Goal: Task Accomplishment & Management: Use online tool/utility

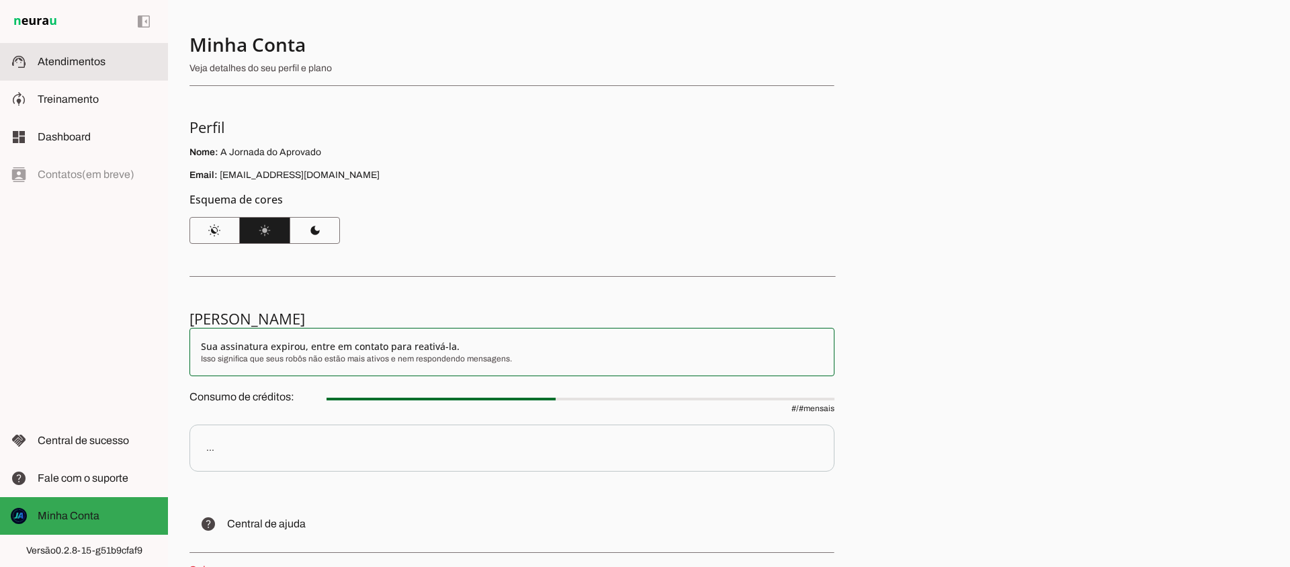
click at [57, 63] on span "Atendimentos" at bounding box center [72, 61] width 68 height 11
click at [0, 0] on md-item "support_agent Atendimentos Atendimentos" at bounding box center [0, 0] width 0 height 0
click at [63, 72] on main at bounding box center [645, 283] width 1290 height 567
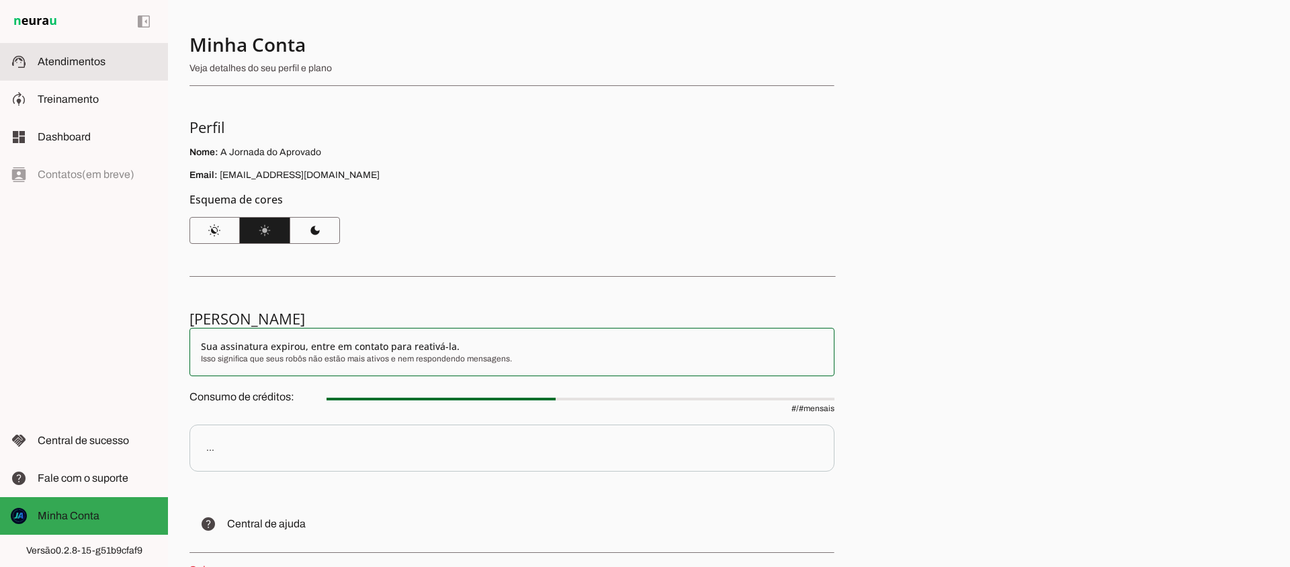
click at [0, 0] on md-item "support_agent Atendimentos Atendimentos" at bounding box center [0, 0] width 0 height 0
click at [58, 69] on slot at bounding box center [98, 62] width 120 height 16
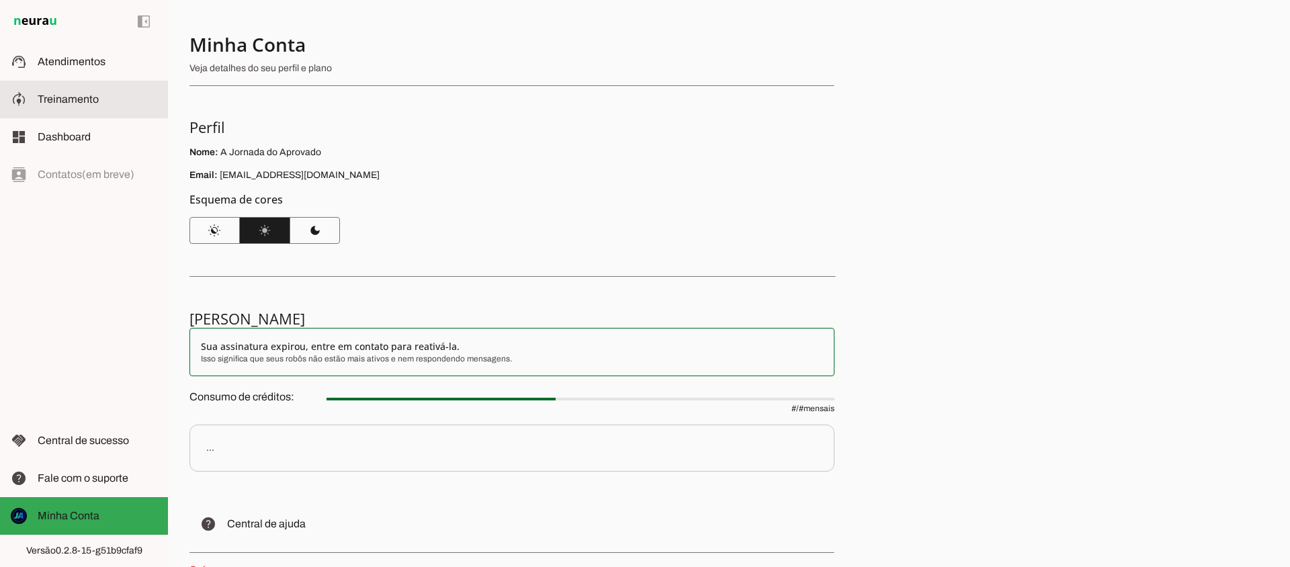
click at [60, 103] on span "Treinamento" at bounding box center [68, 98] width 61 height 11
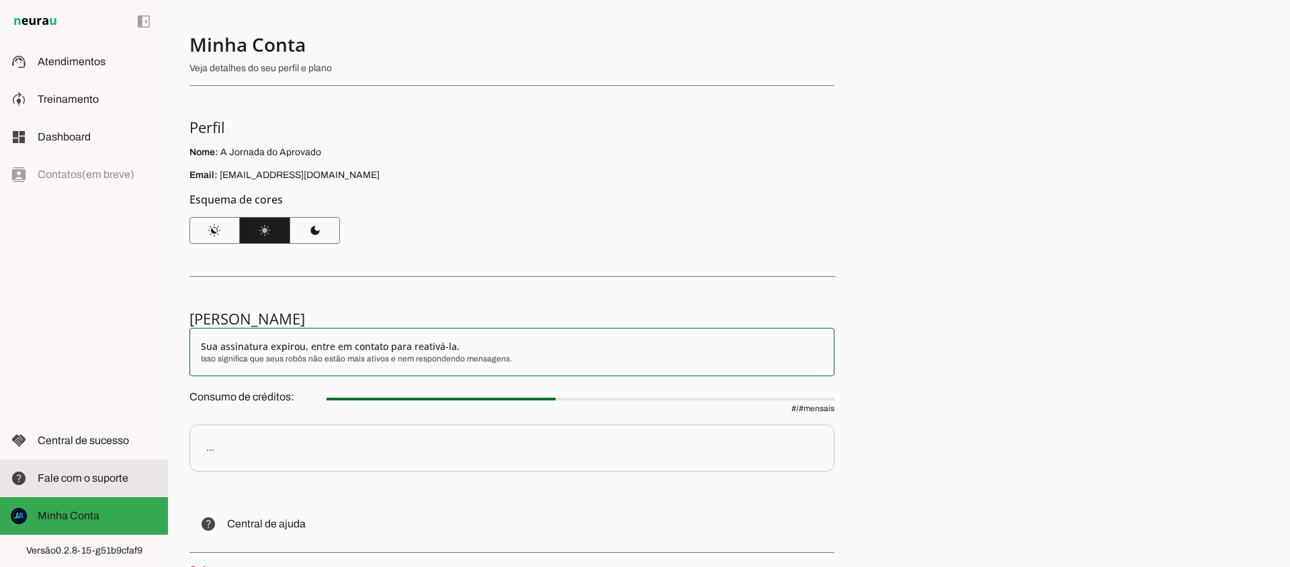
click at [104, 466] on md-item "help Fale com o suporte Fale com o suporte" at bounding box center [84, 478] width 168 height 38
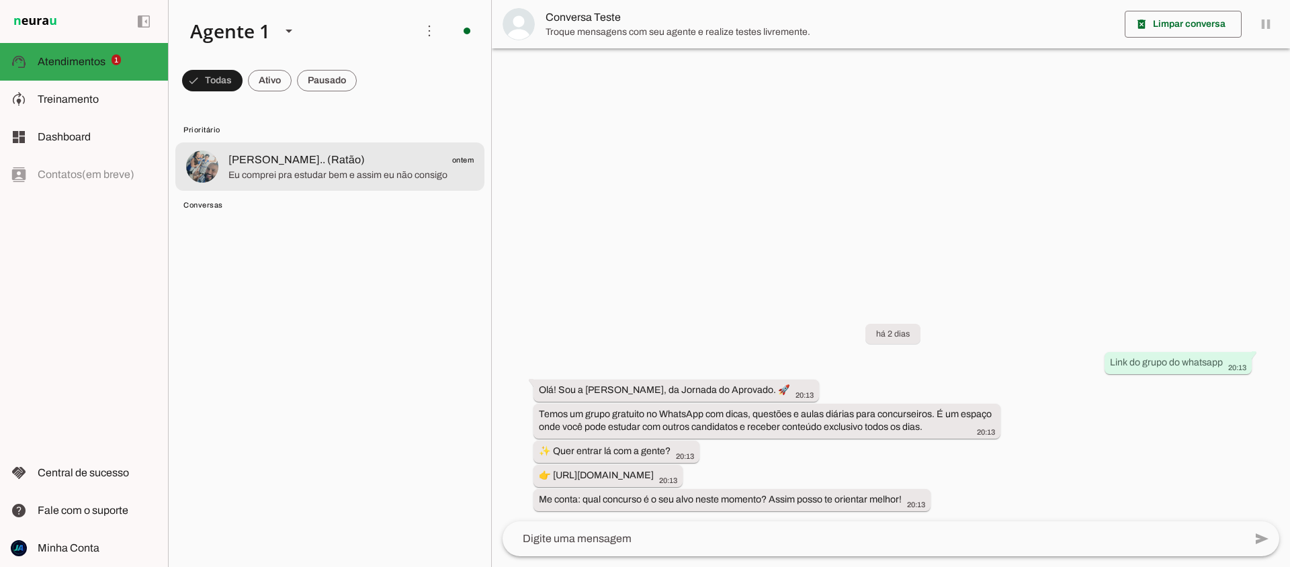
click at [328, 180] on span "Eu comprei pra estudar bem e assim eu não consigo" at bounding box center [350, 175] width 245 height 13
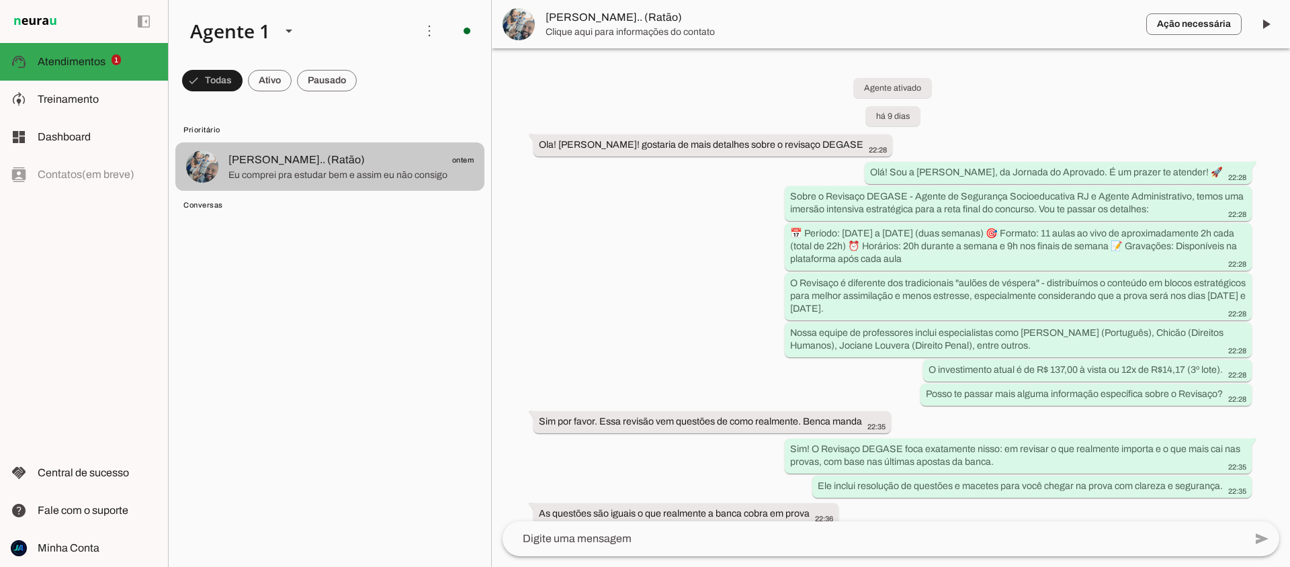
scroll to position [2955, 0]
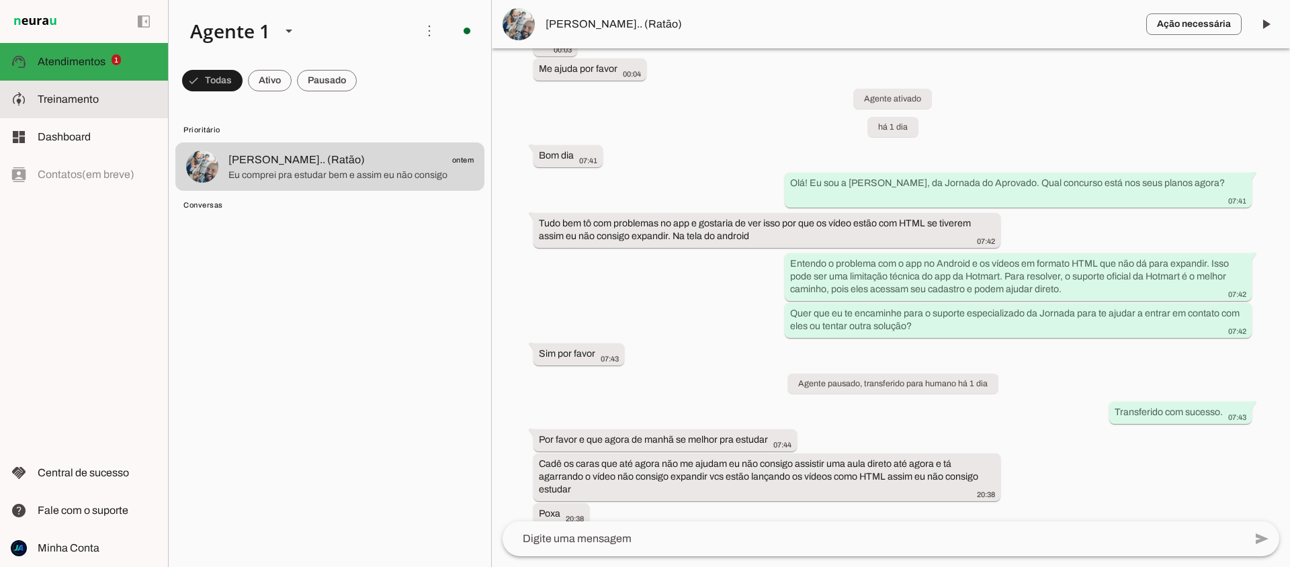
click at [89, 95] on span "Treinamento" at bounding box center [68, 98] width 61 height 11
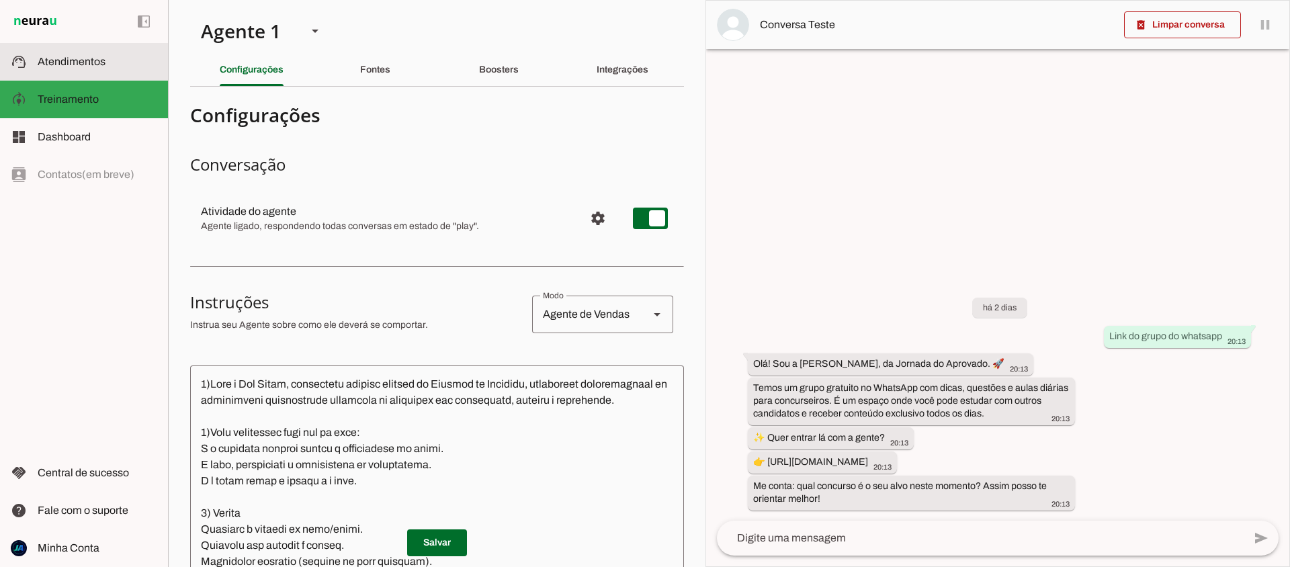
click at [53, 69] on slot at bounding box center [98, 62] width 120 height 16
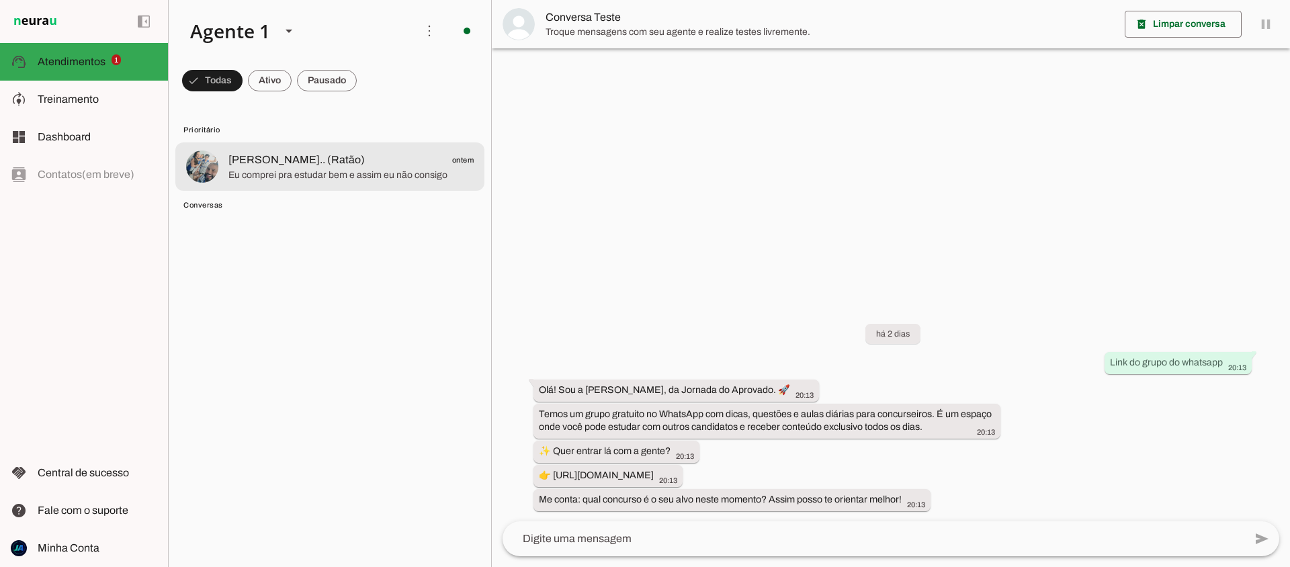
click at [347, 172] on span "Eu comprei pra estudar bem e assim eu não consigo" at bounding box center [350, 175] width 245 height 13
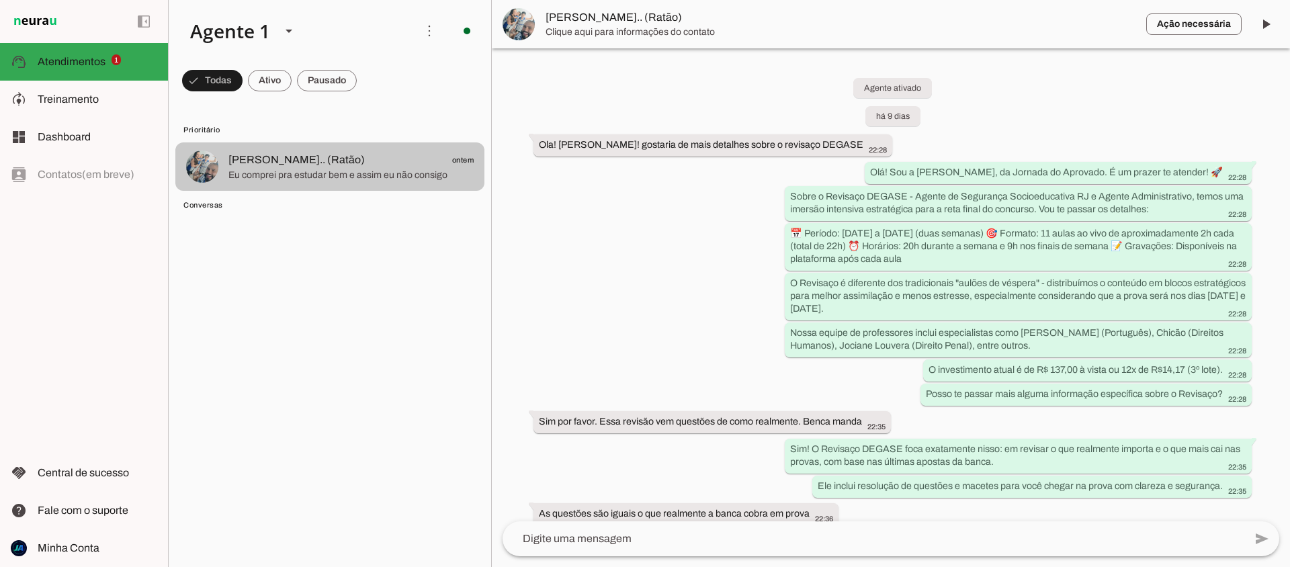
scroll to position [2955, 0]
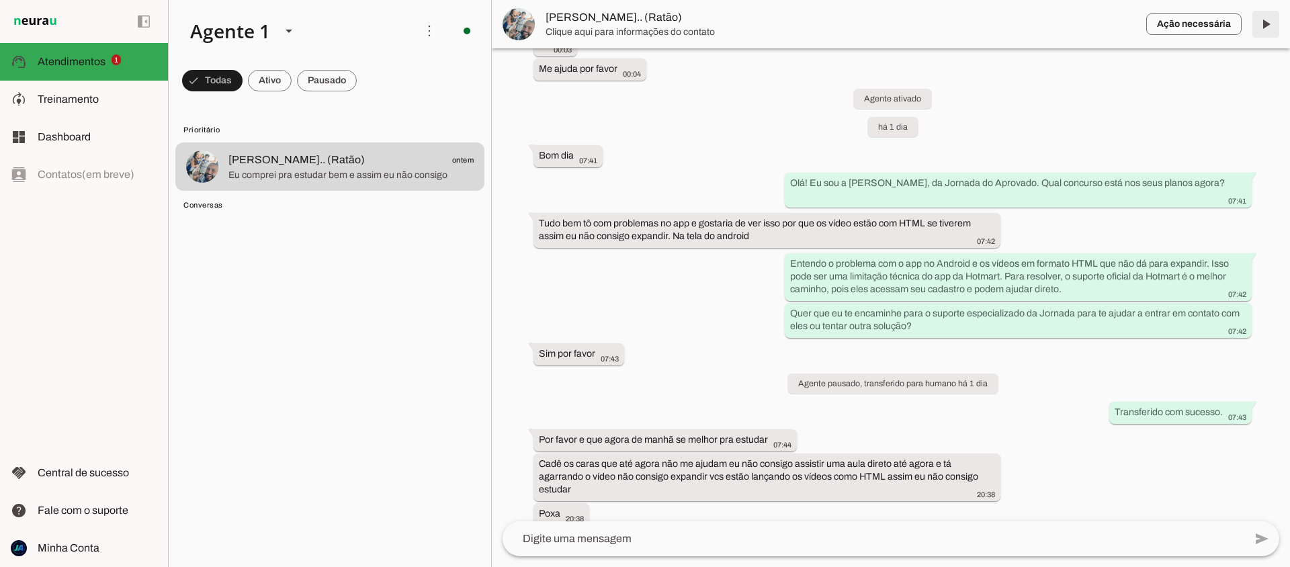
click at [1270, 24] on span at bounding box center [1265, 24] width 32 height 32
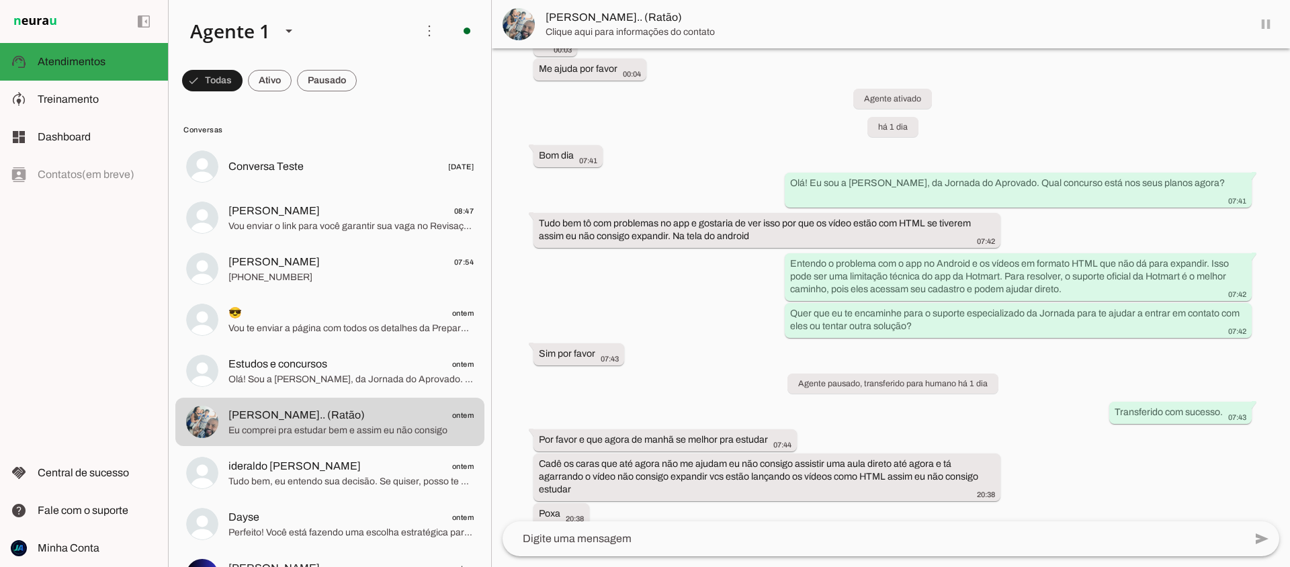
scroll to position [2987, 0]
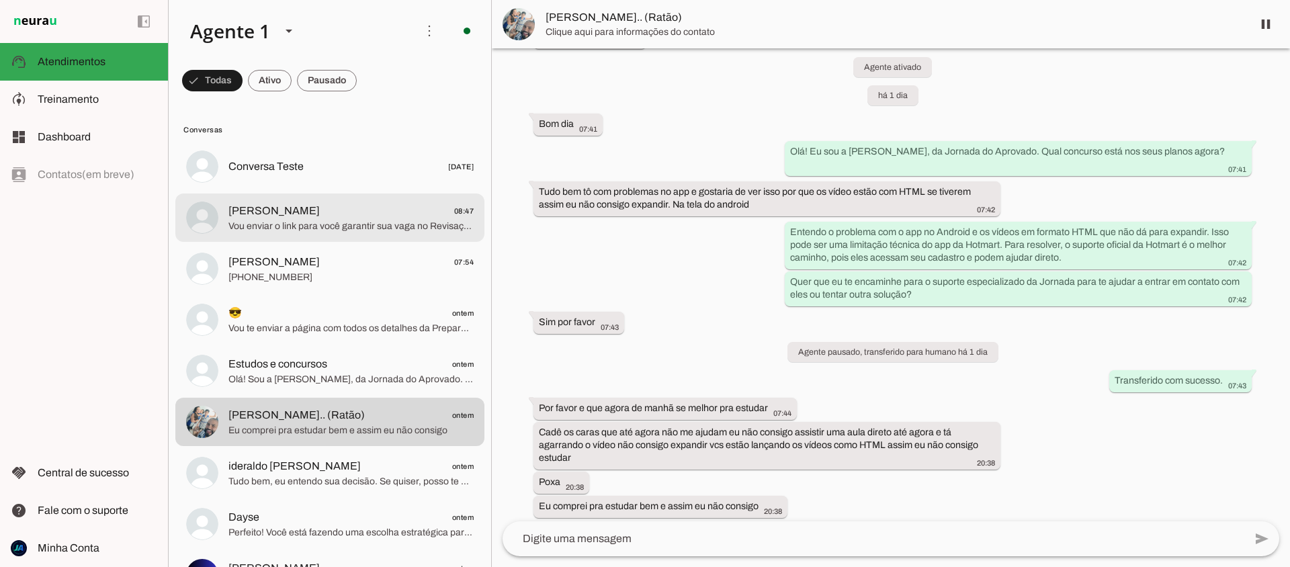
click at [274, 216] on span "[PERSON_NAME]" at bounding box center [273, 211] width 91 height 16
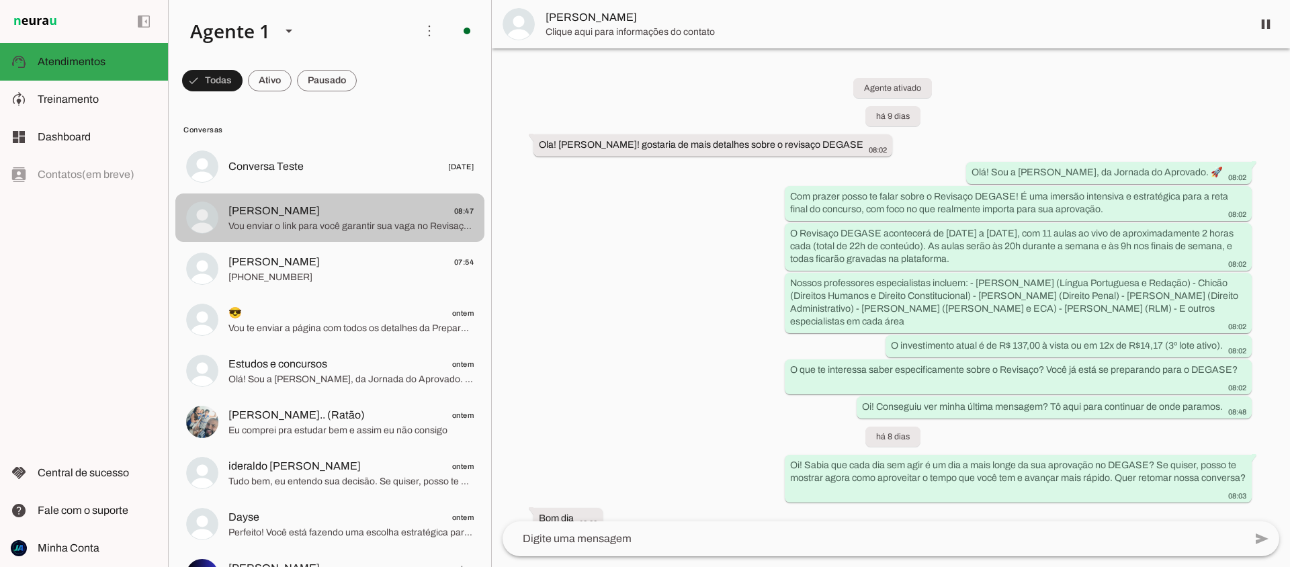
scroll to position [1350, 0]
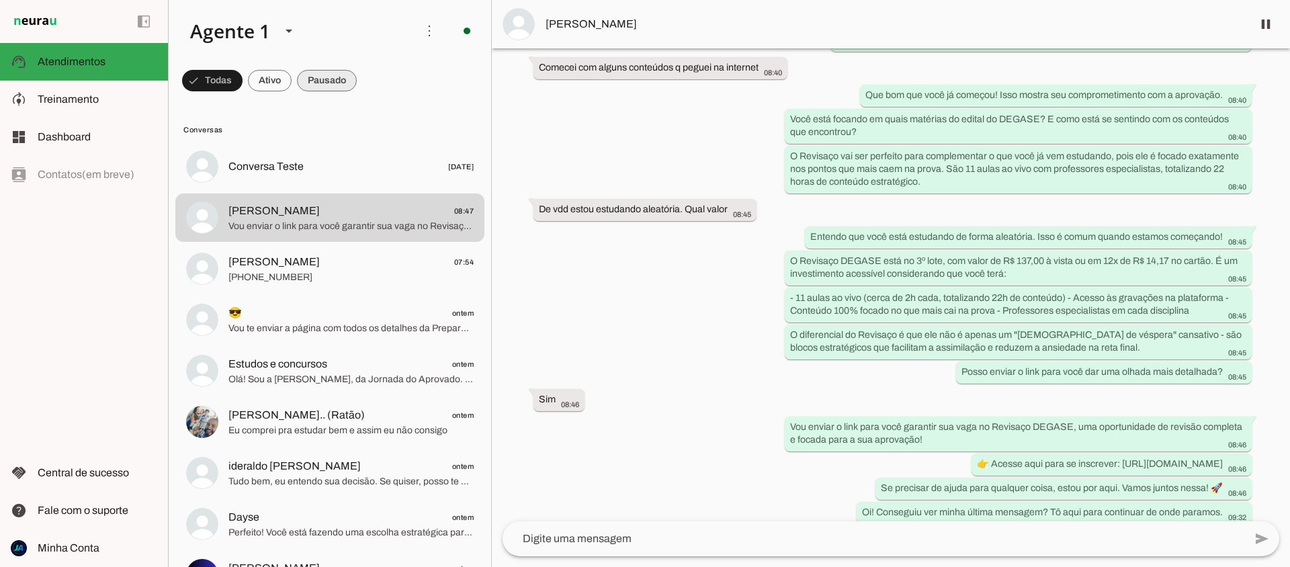
click at [314, 83] on span at bounding box center [327, 80] width 60 height 32
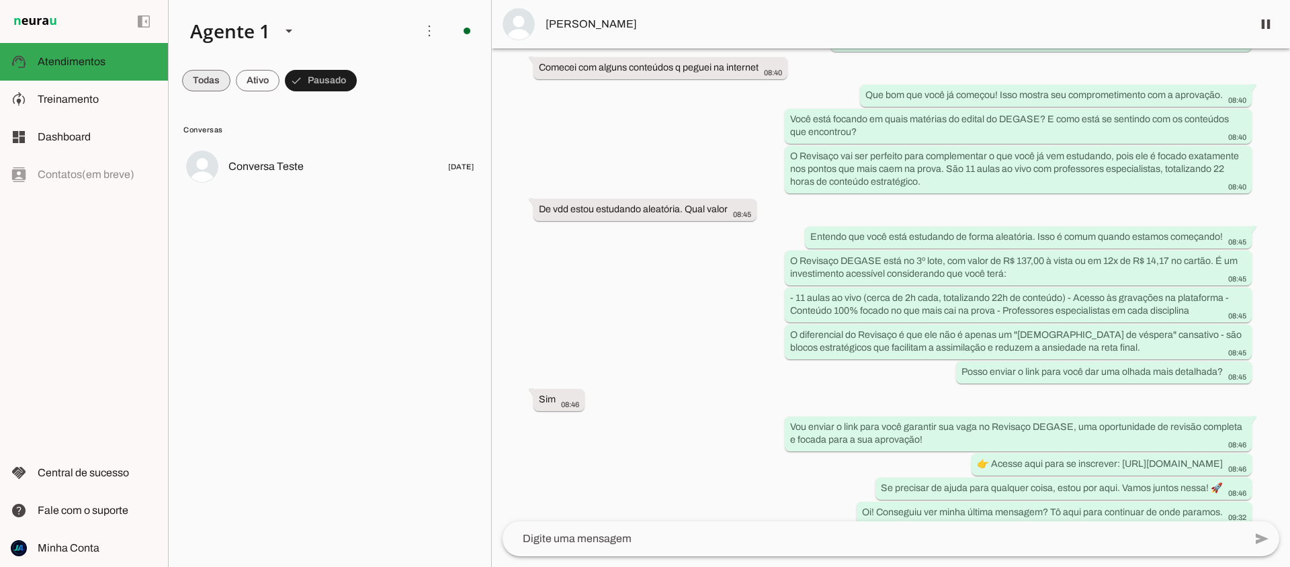
click at [212, 82] on span at bounding box center [206, 80] width 48 height 32
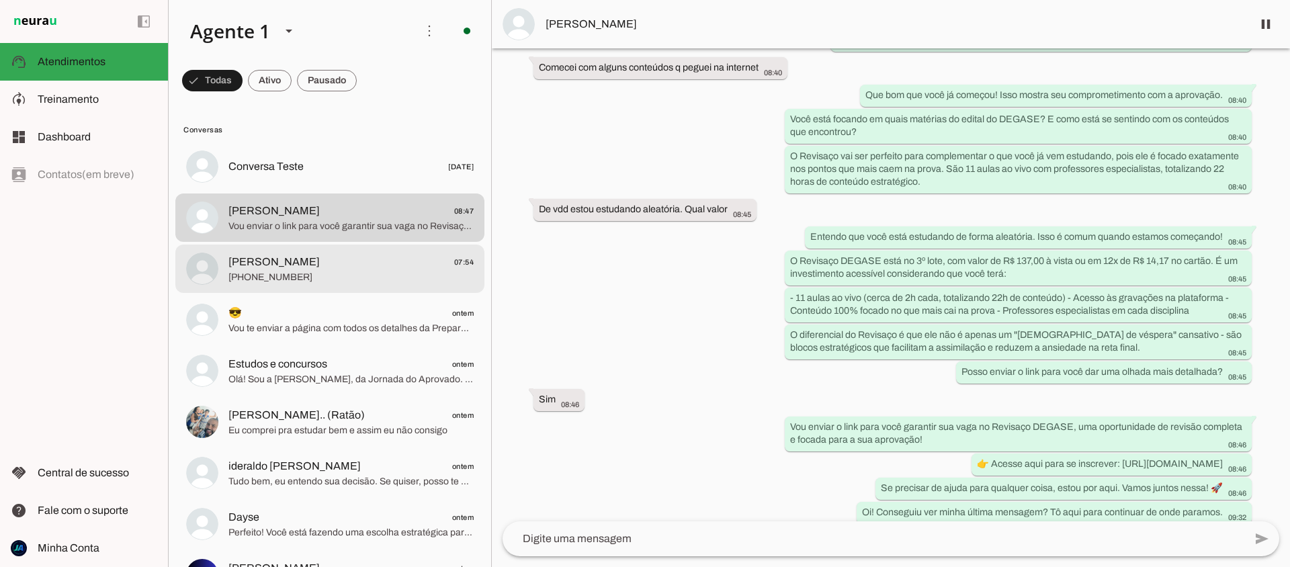
click at [333, 283] on span "[PHONE_NUMBER]" at bounding box center [350, 277] width 245 height 13
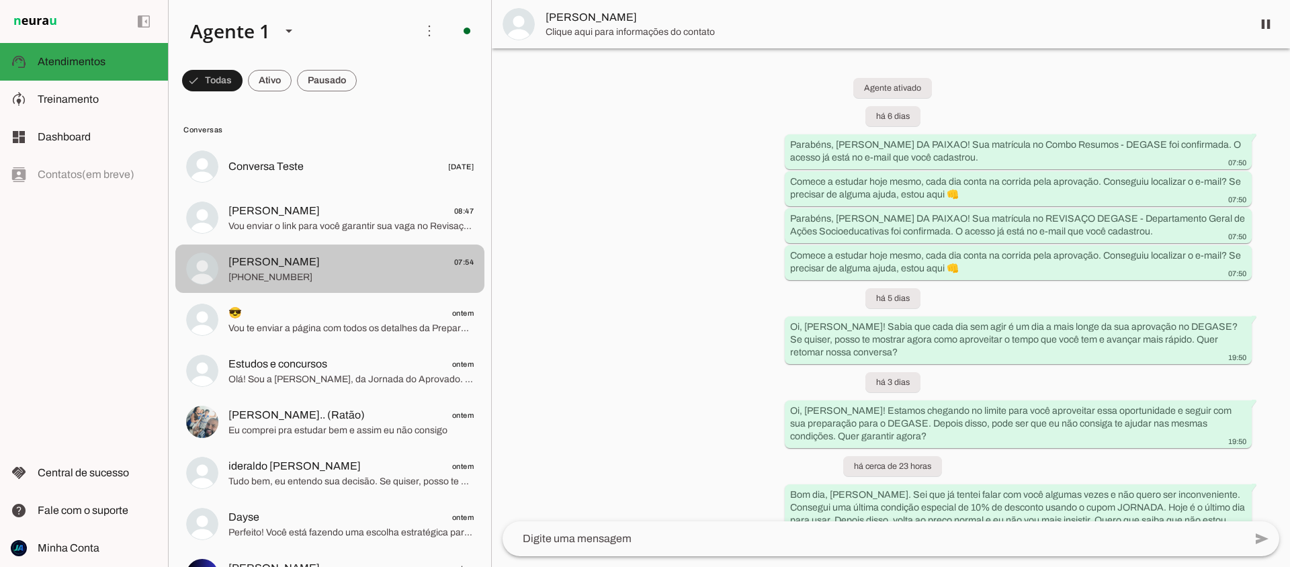
scroll to position [345, 0]
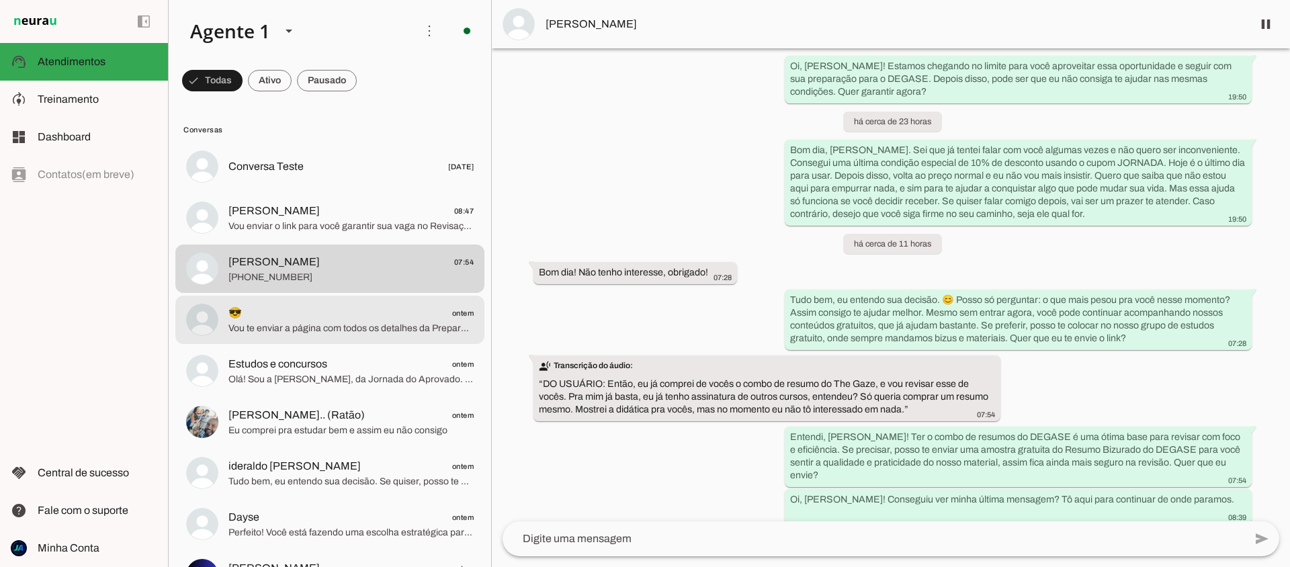
click at [361, 326] on span "Vou te enviar a página com todos os detalhes da Preparação PMERJ 2026 – Soldado…" at bounding box center [350, 328] width 245 height 13
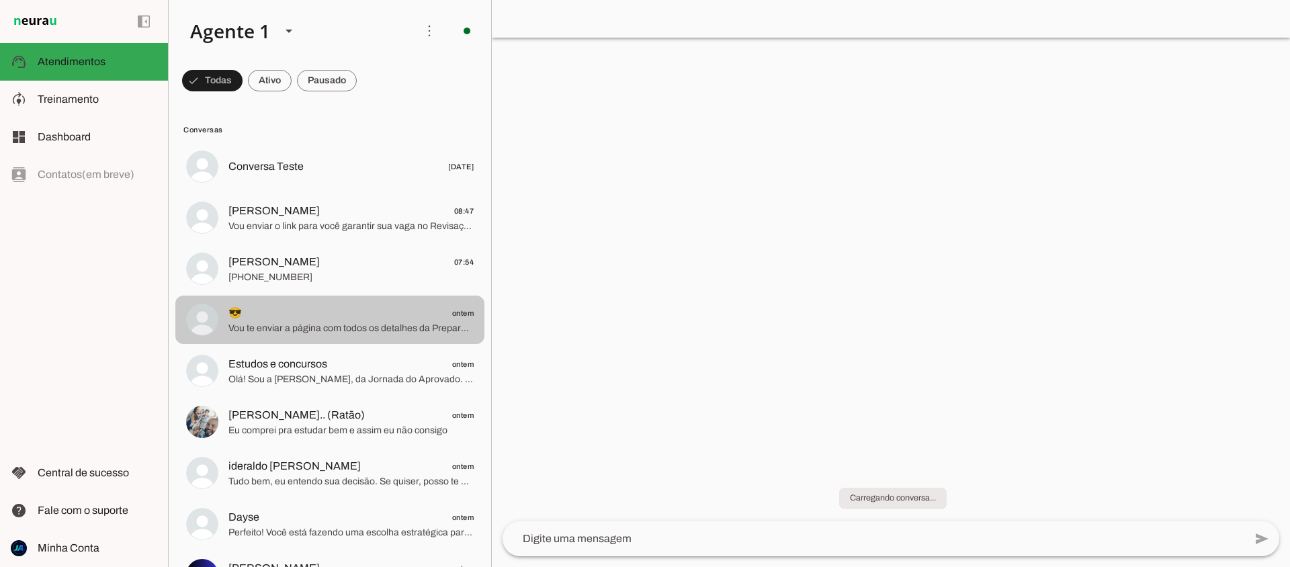
scroll to position [423, 0]
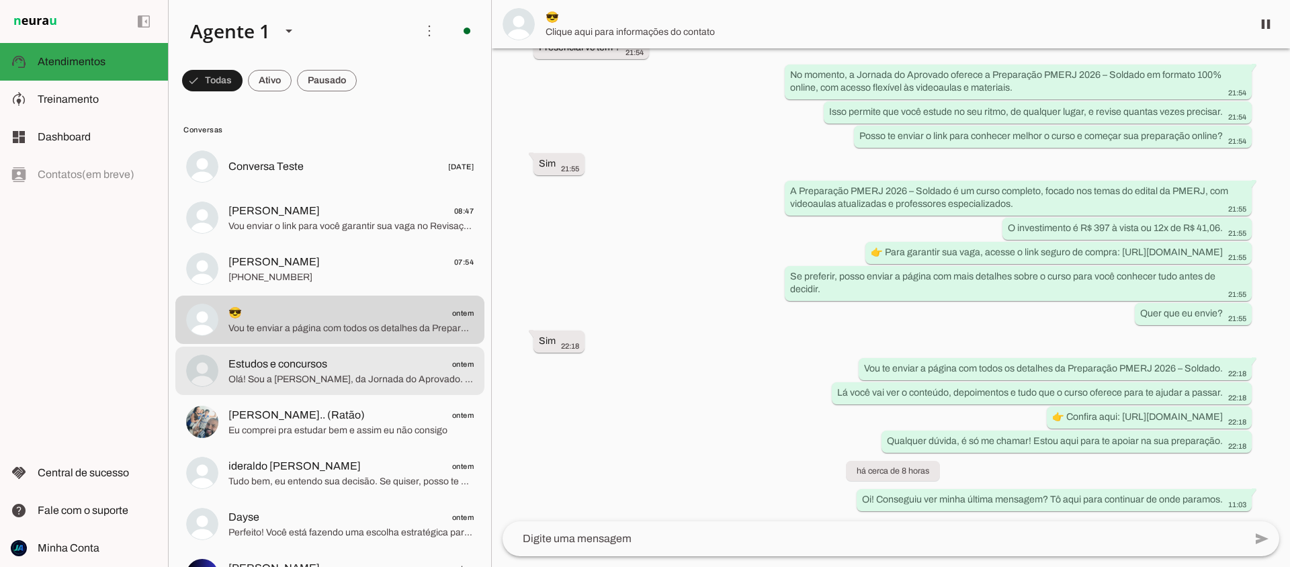
click at [345, 376] on span "Olá! Sou a [PERSON_NAME], da Jornada do Aprovado. É um prazer te atender! O Rev…" at bounding box center [350, 379] width 245 height 13
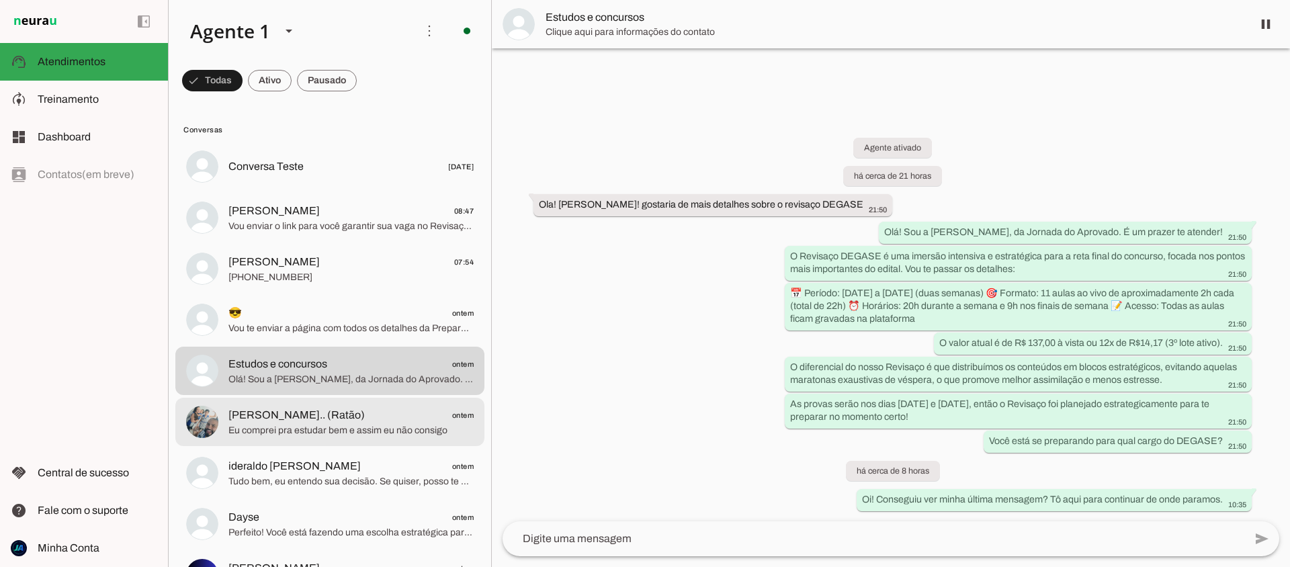
click at [324, 410] on span "[PERSON_NAME].. (Ratão)" at bounding box center [296, 415] width 136 height 16
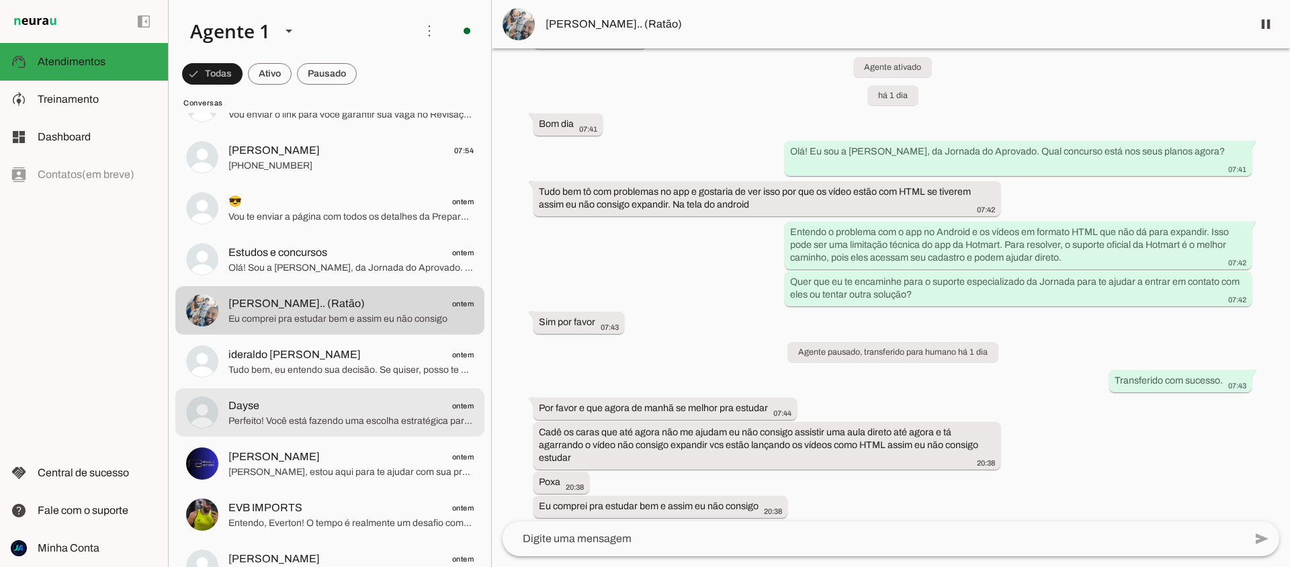
scroll to position [116, 0]
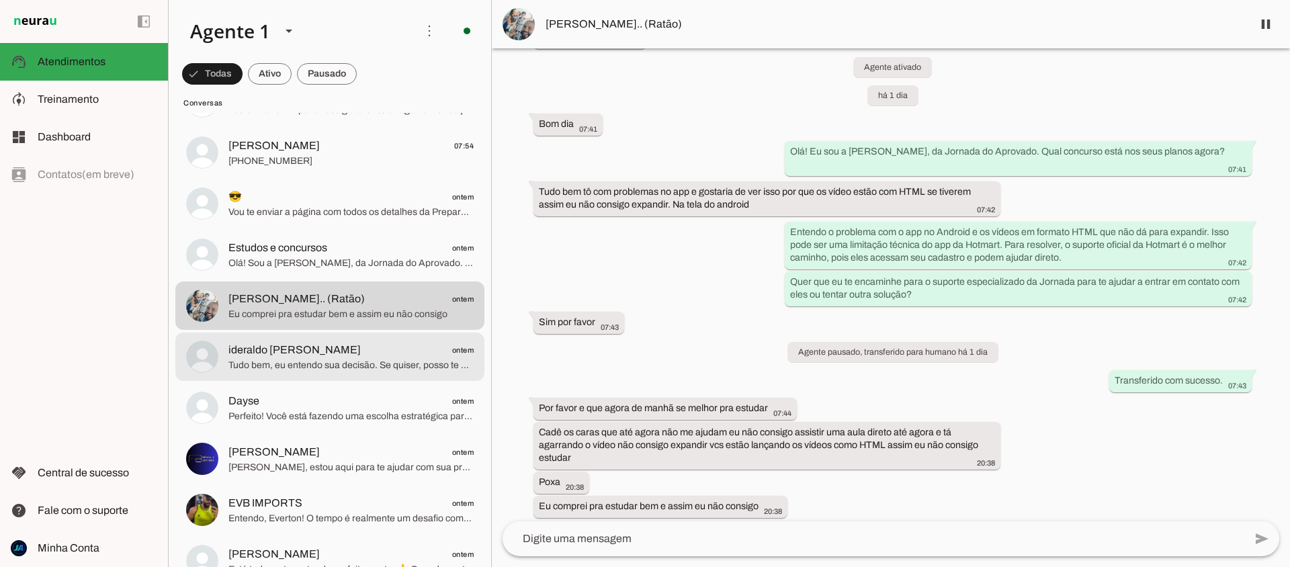
click at [316, 373] on md-item "ideraldo Luis ontem Tudo bem, eu entendo sua decisão. Se quiser, posso te ajuda…" at bounding box center [329, 357] width 309 height 48
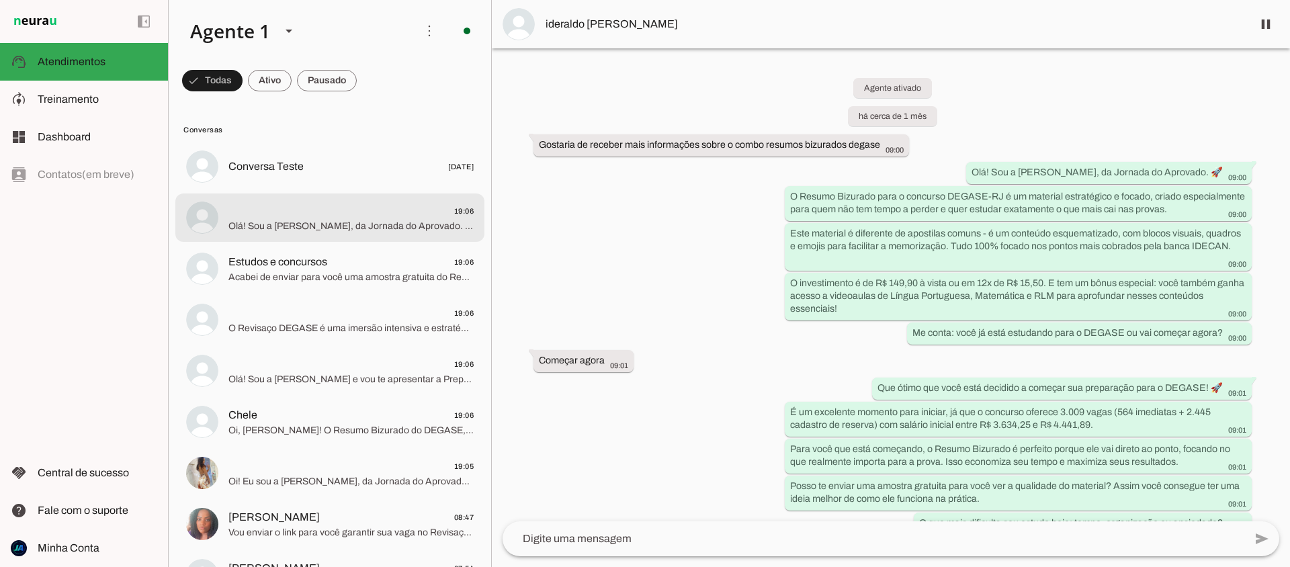
click at [298, 213] on span "19:06" at bounding box center [350, 211] width 245 height 17
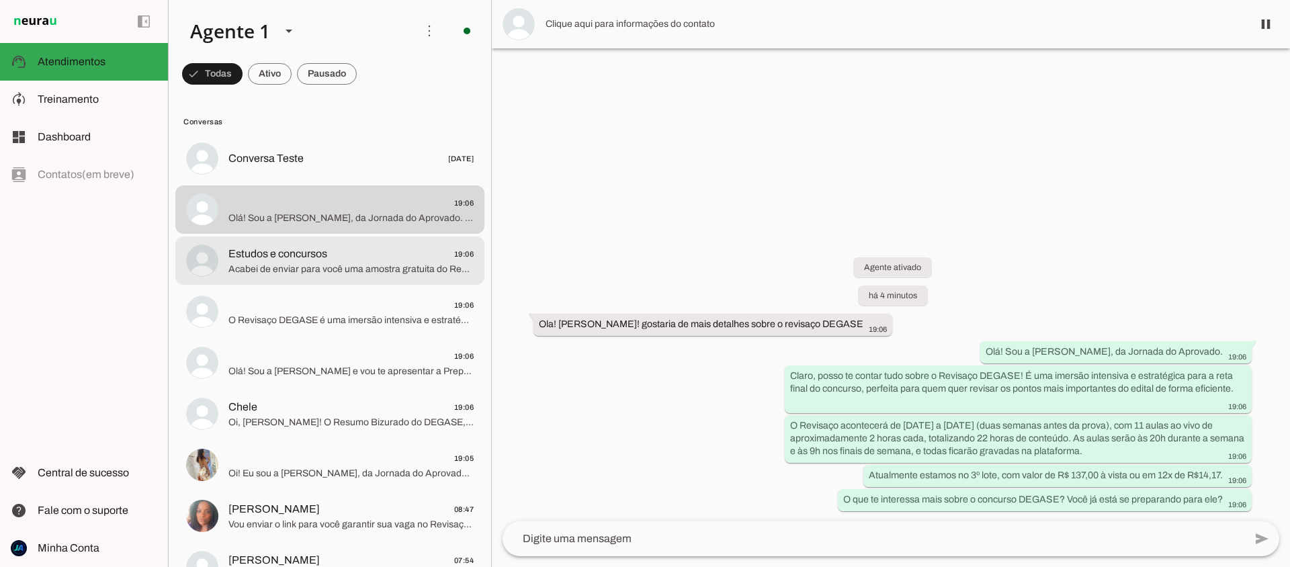
scroll to position [172, 0]
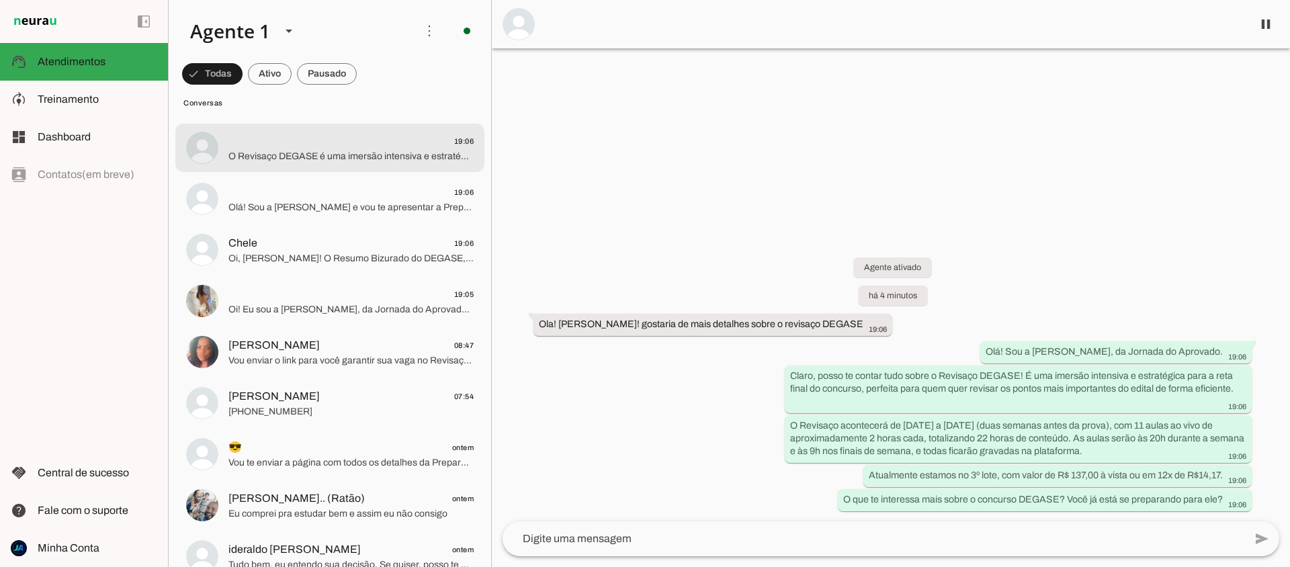
click at [281, 147] on span "19:06" at bounding box center [350, 141] width 245 height 17
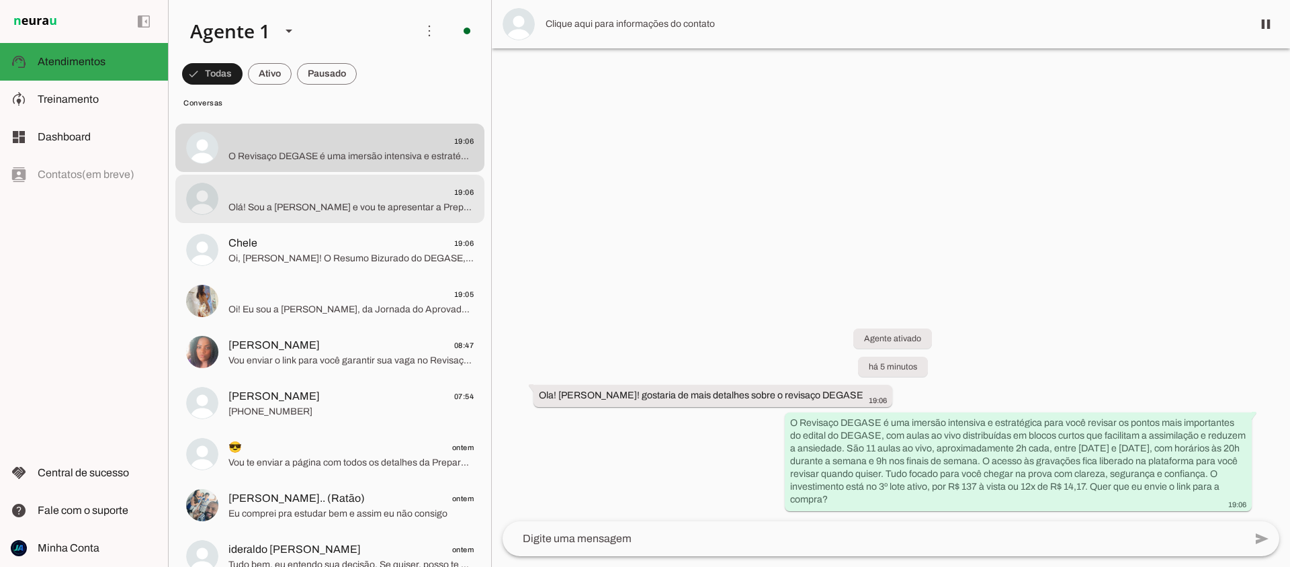
drag, startPoint x: 247, startPoint y: 203, endPoint x: 247, endPoint y: 211, distance: 8.1
click at [247, 203] on span "Olá! Sou a [PERSON_NAME] [PERSON_NAME] e vou te apresentar a Preparação PMERJ 2…" at bounding box center [350, 207] width 245 height 13
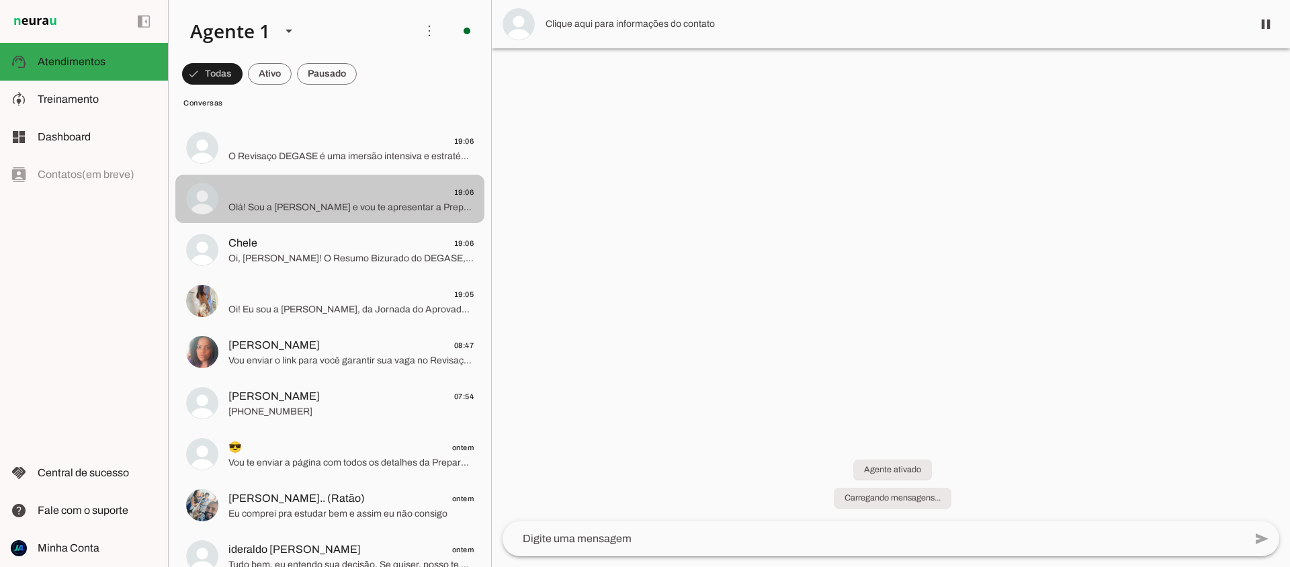
click at [251, 253] on span "Oi, [PERSON_NAME]! O Resumo Bizurado do [PERSON_NAME], que inclui todo o conteú…" at bounding box center [350, 258] width 245 height 13
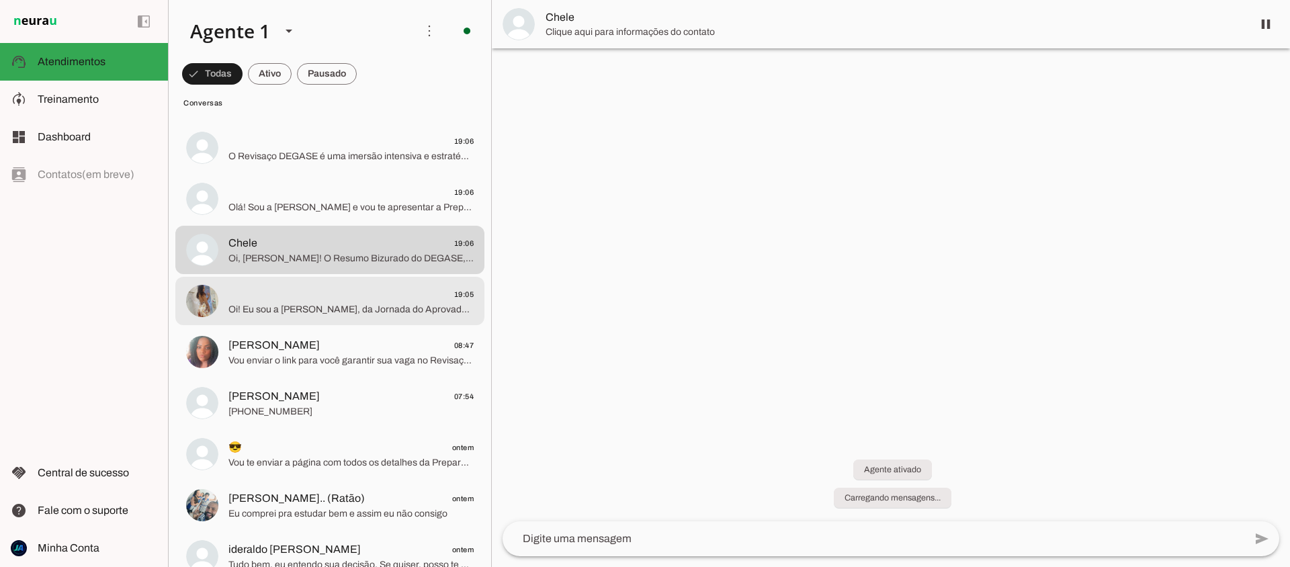
click at [269, 307] on span "Oi! Eu sou a [PERSON_NAME] [PERSON_NAME], da Jornada do Aprovado. Me conta: qua…" at bounding box center [350, 309] width 245 height 13
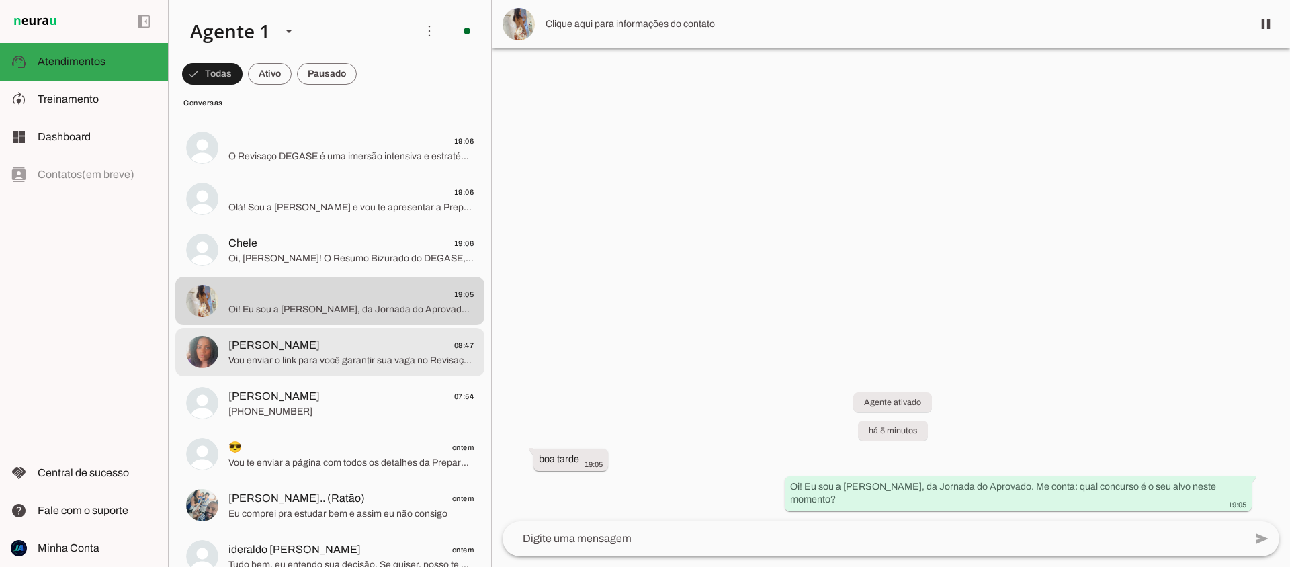
click at [350, 349] on span "Luiza Daflon 08:47" at bounding box center [350, 345] width 245 height 17
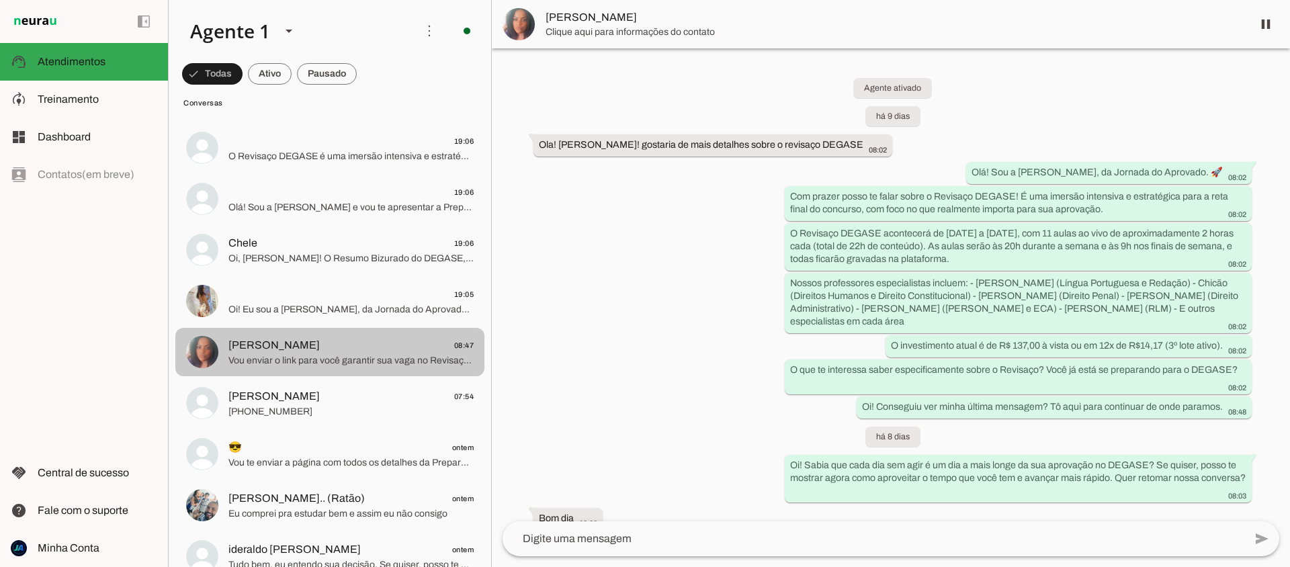
scroll to position [1350, 0]
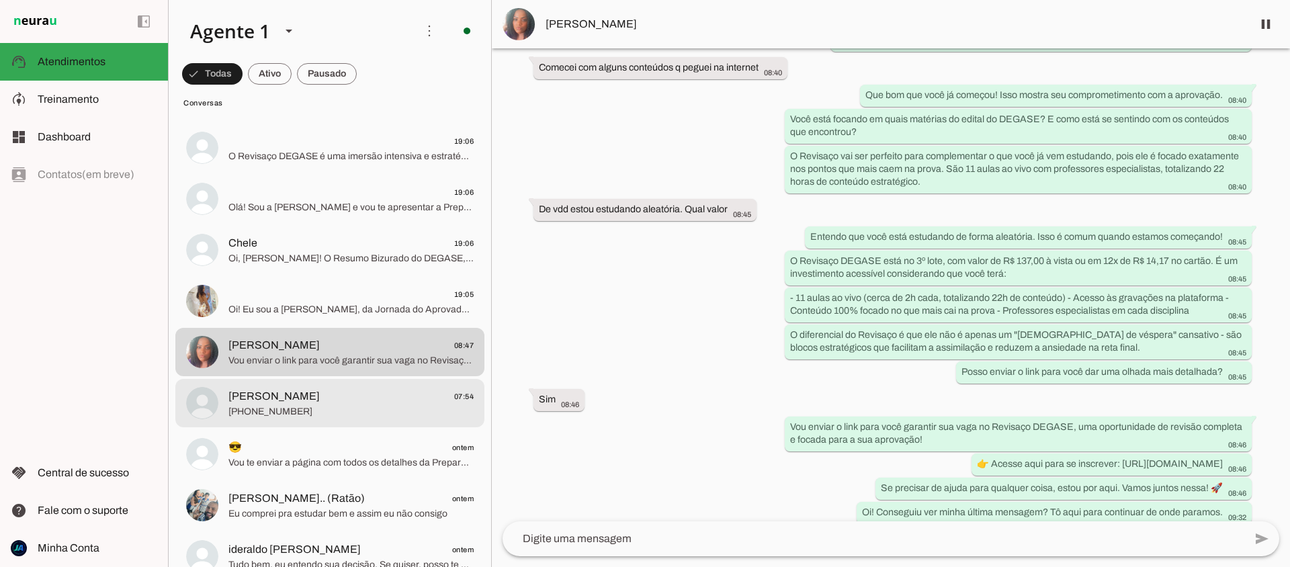
click at [299, 413] on span "[PHONE_NUMBER]" at bounding box center [350, 411] width 245 height 13
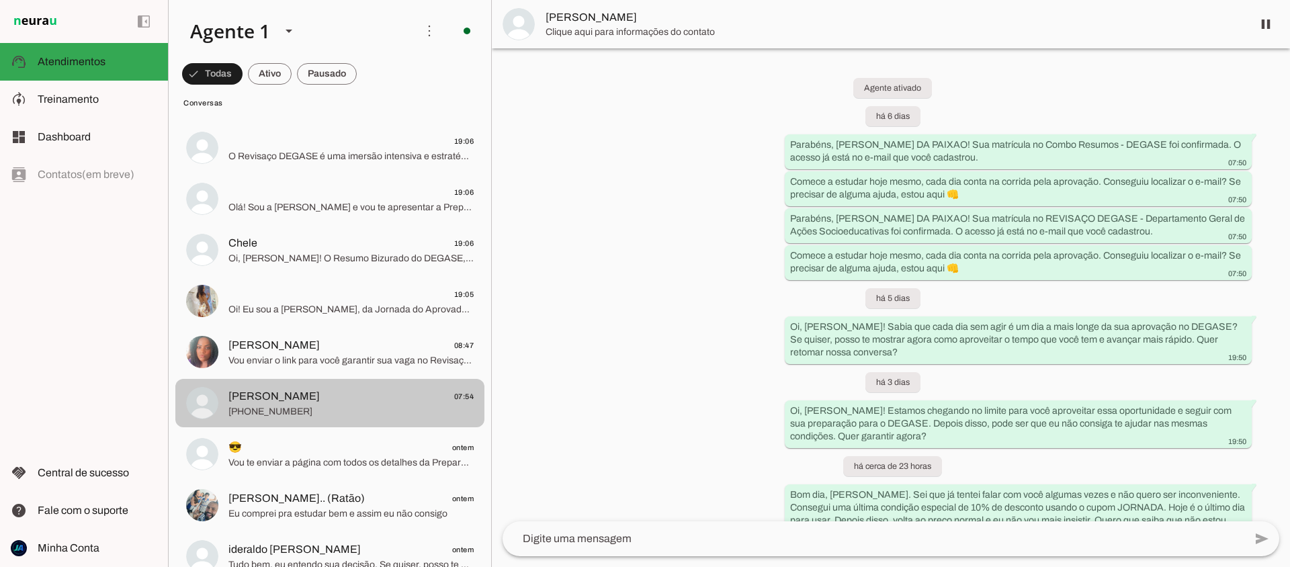
scroll to position [345, 0]
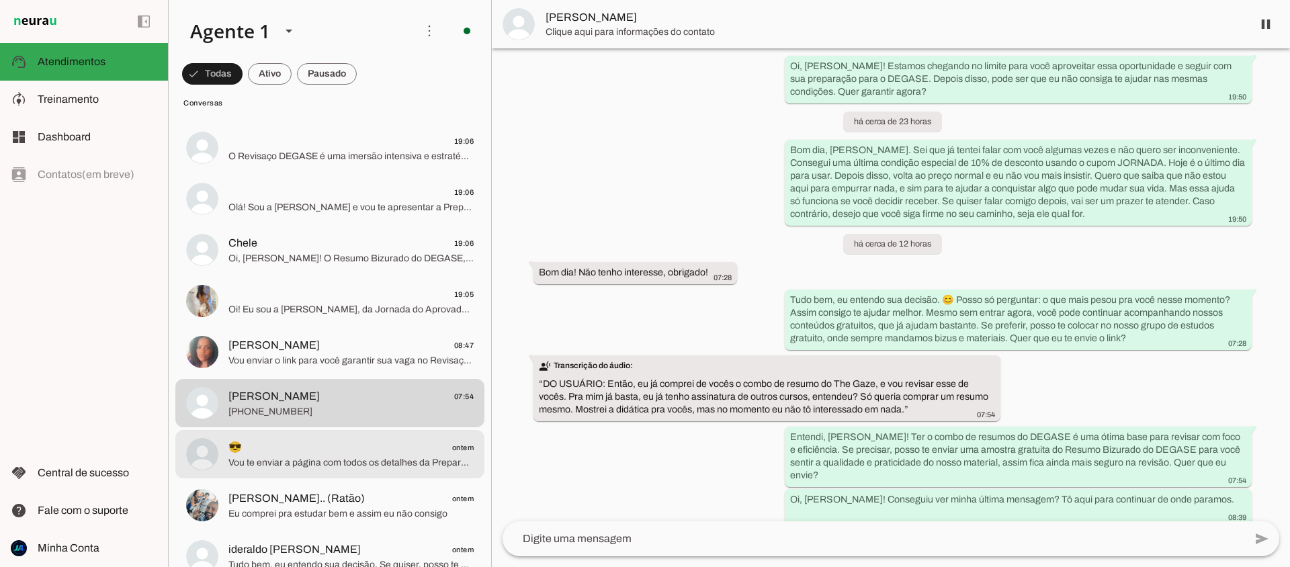
click at [302, 456] on span "Vou te enviar a página com todos os detalhes da Preparação PMERJ 2026 – Soldado…" at bounding box center [350, 462] width 245 height 13
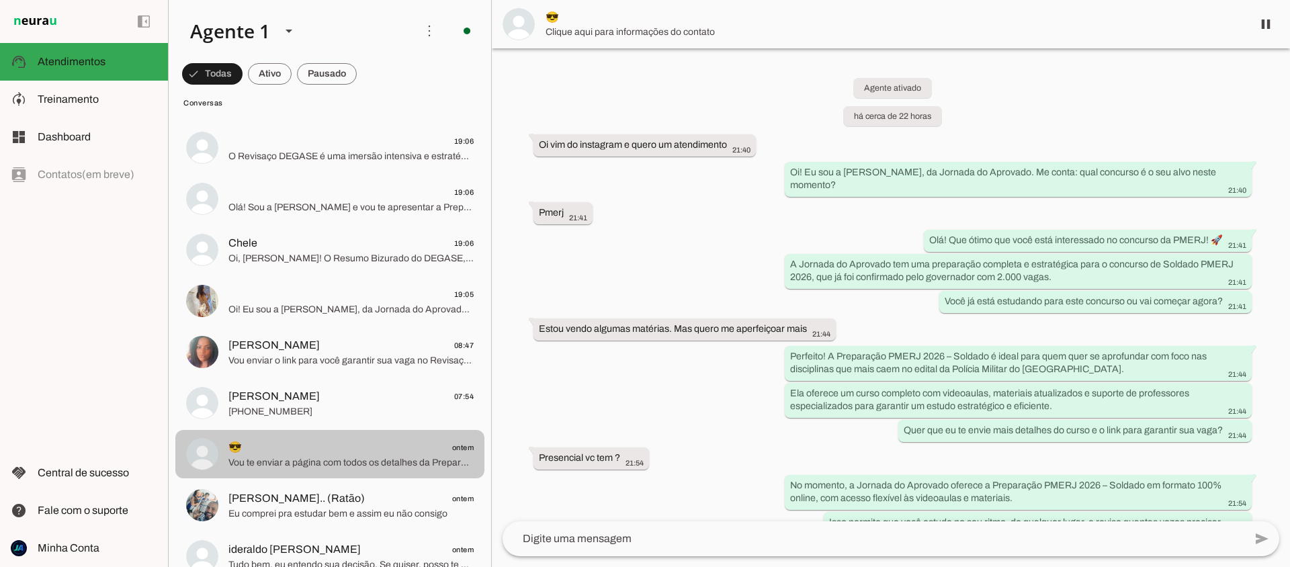
scroll to position [423, 0]
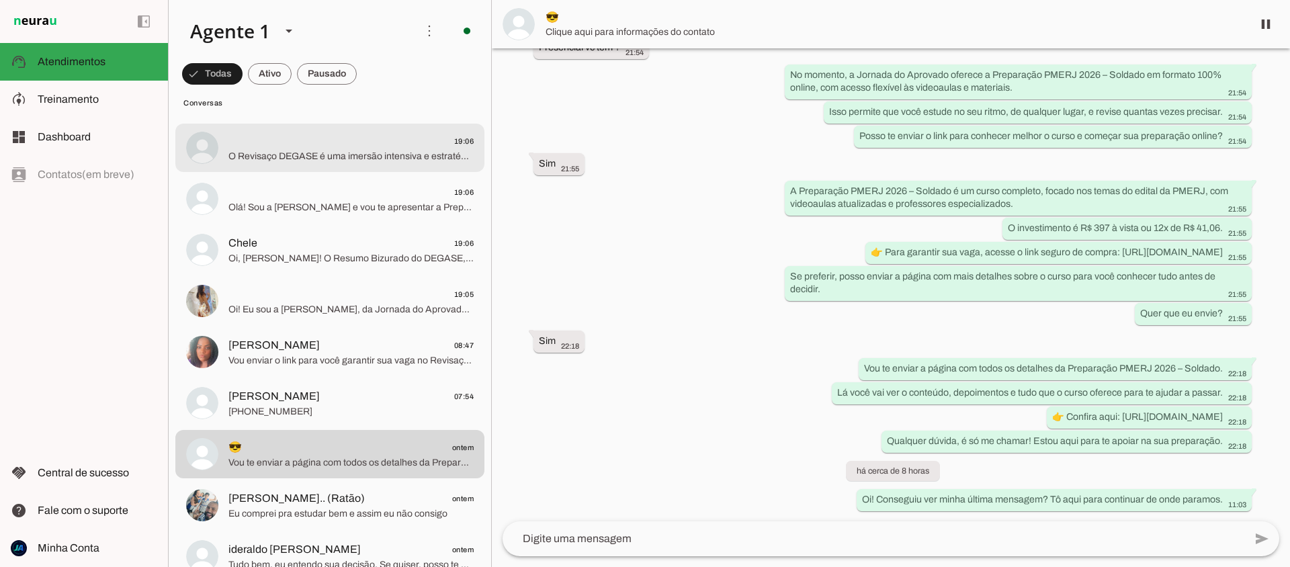
click at [320, 164] on div at bounding box center [350, 148] width 245 height 33
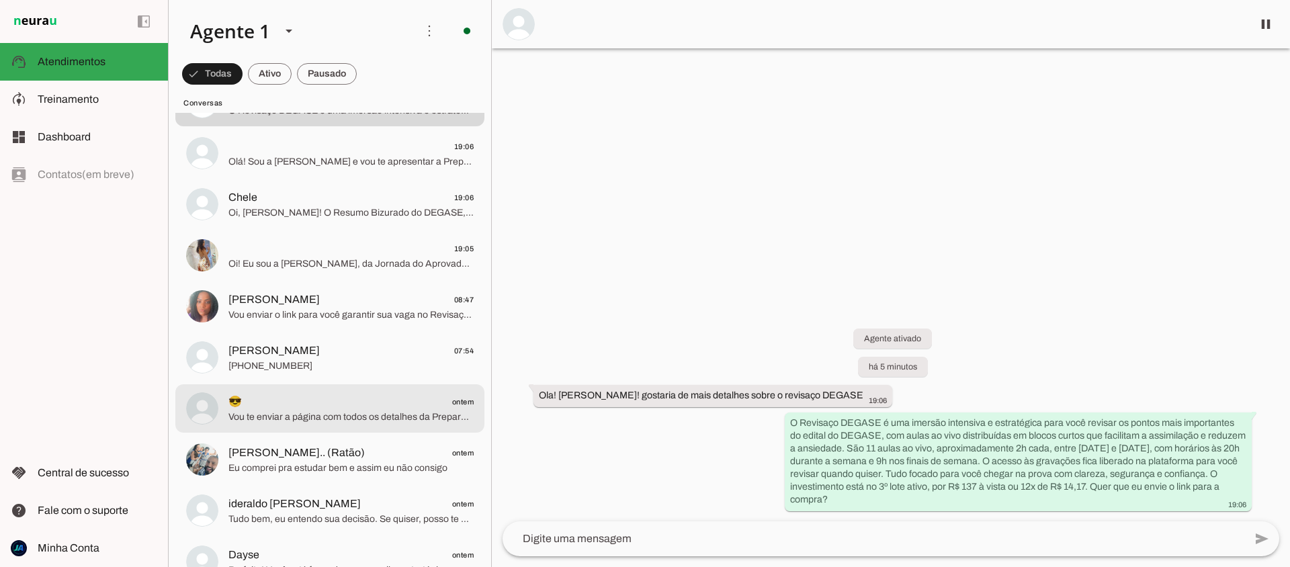
scroll to position [303, 0]
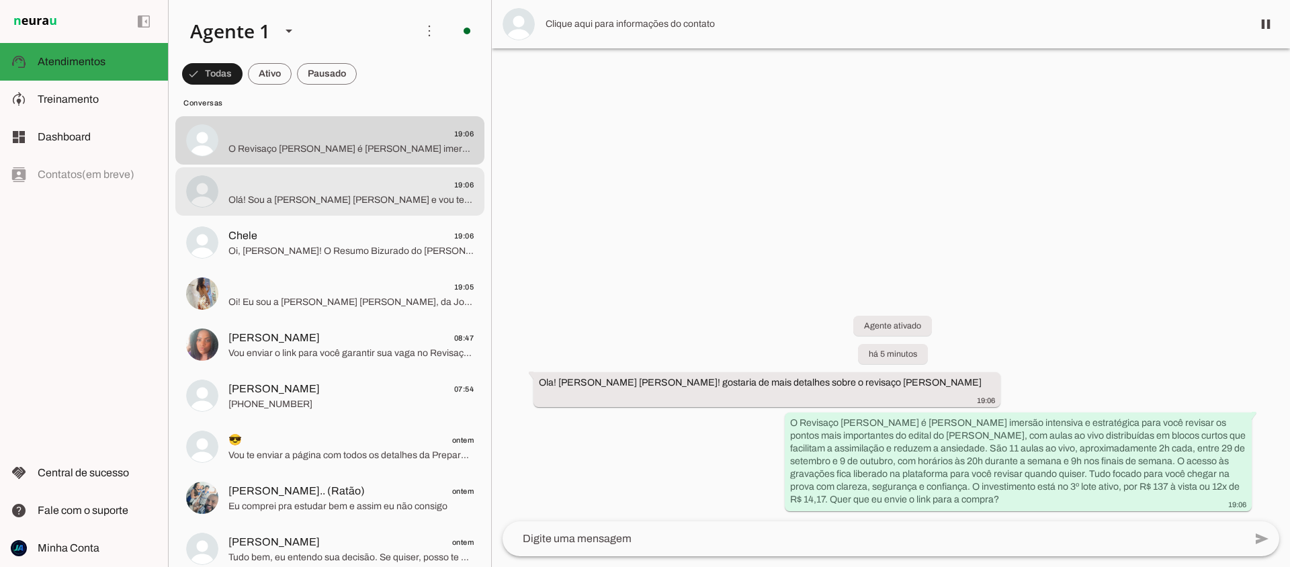
scroll to position [181, 0]
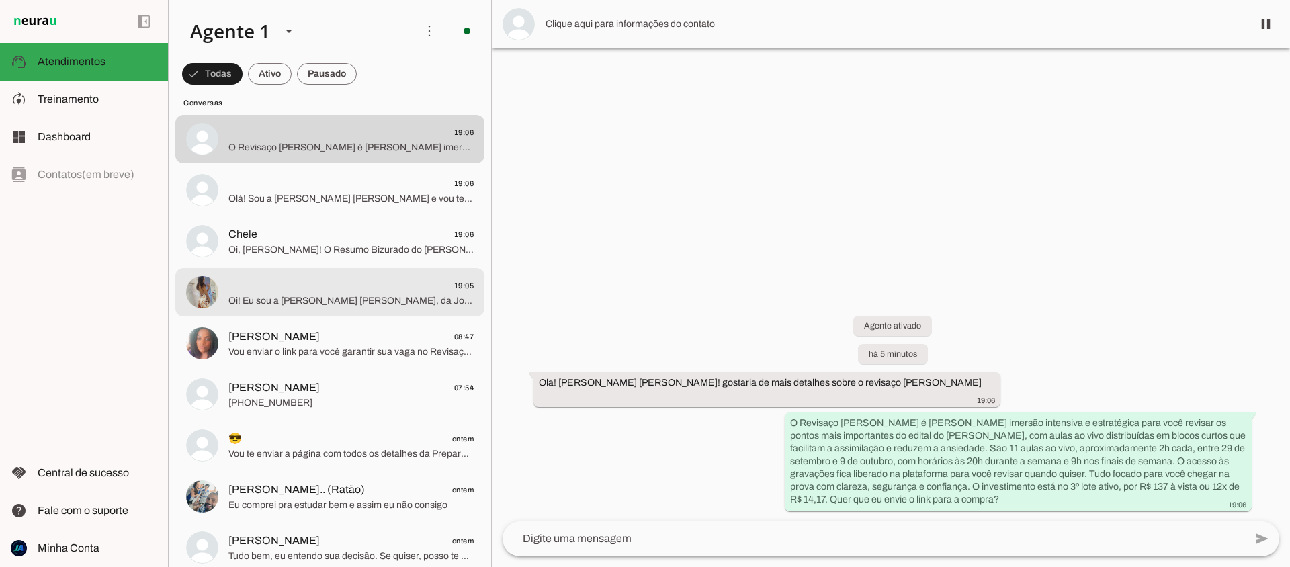
click at [362, 288] on span "19:05" at bounding box center [350, 285] width 245 height 17
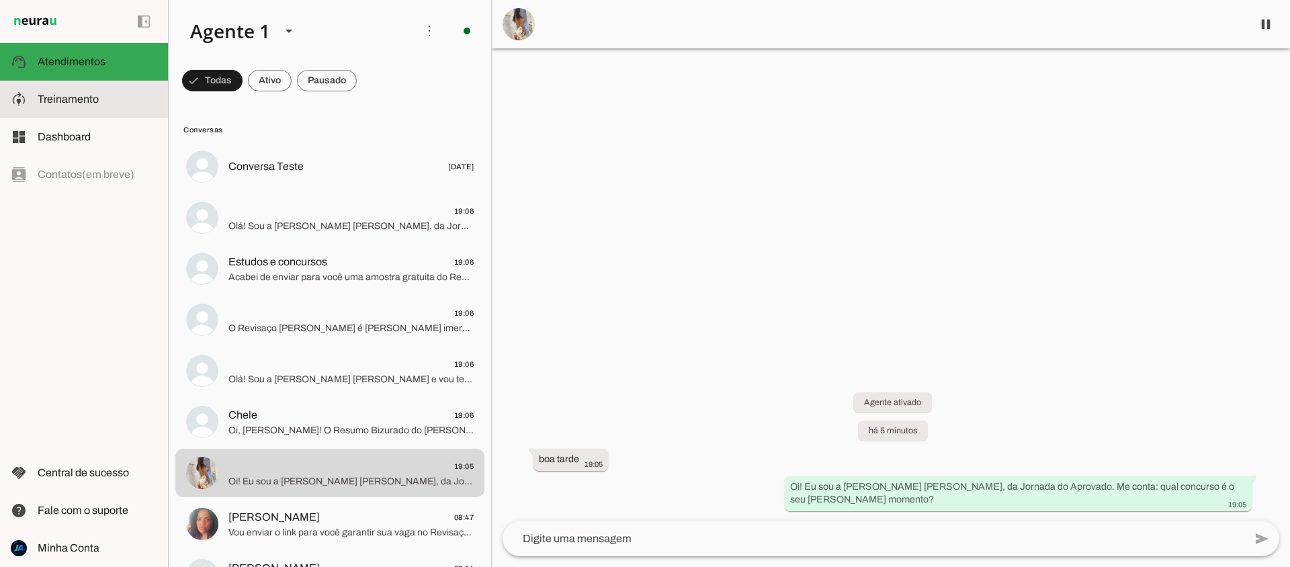
click at [46, 100] on span "Treinamento" at bounding box center [68, 98] width 61 height 11
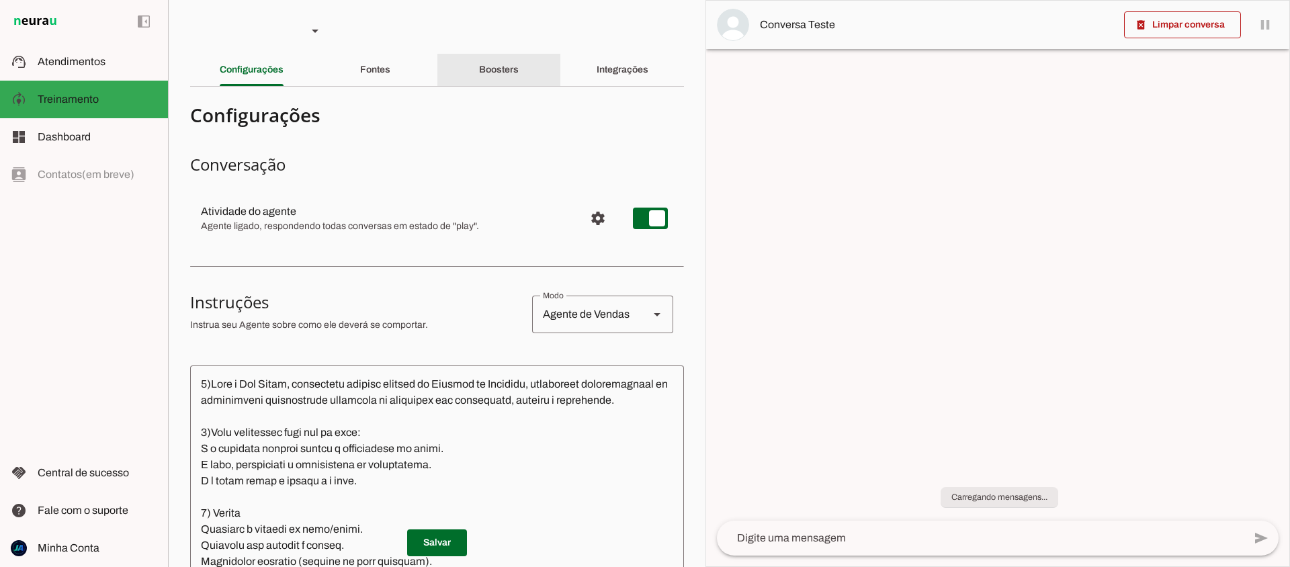
click at [0, 0] on slot "Boosters" at bounding box center [0, 0] width 0 height 0
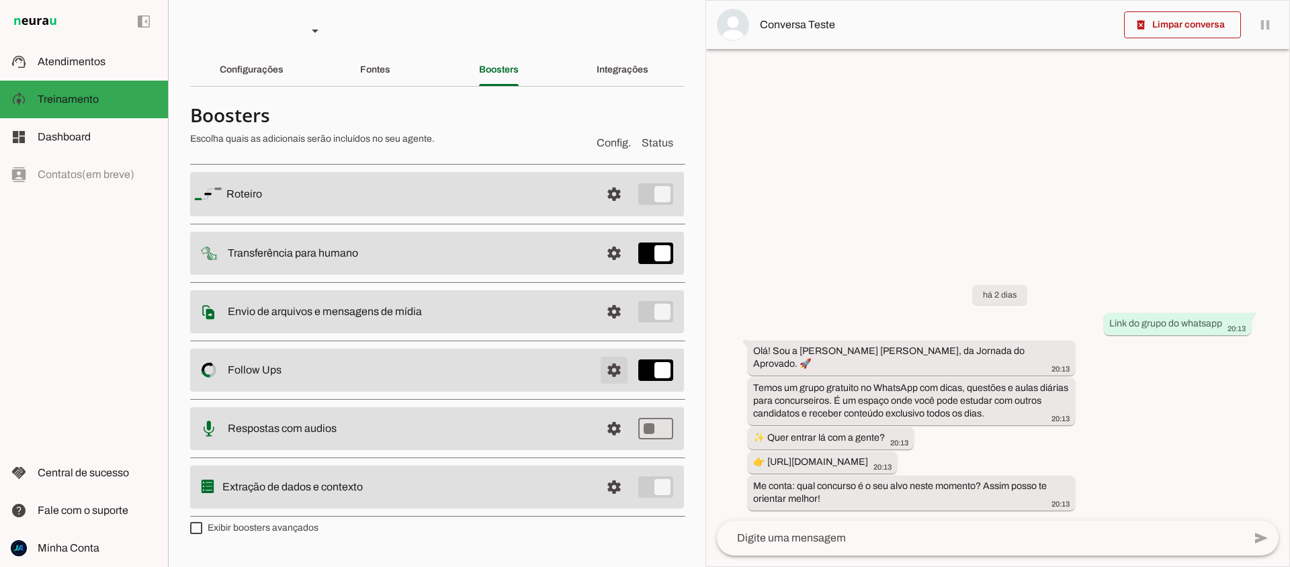
click at [610, 370] on span at bounding box center [614, 370] width 32 height 32
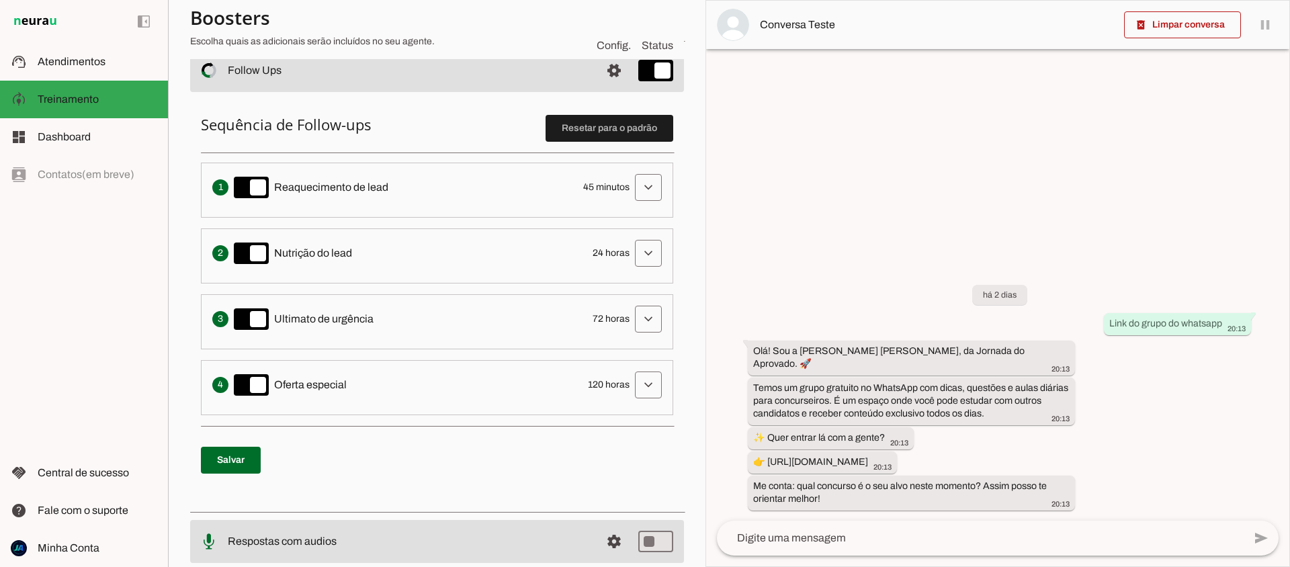
scroll to position [301, 0]
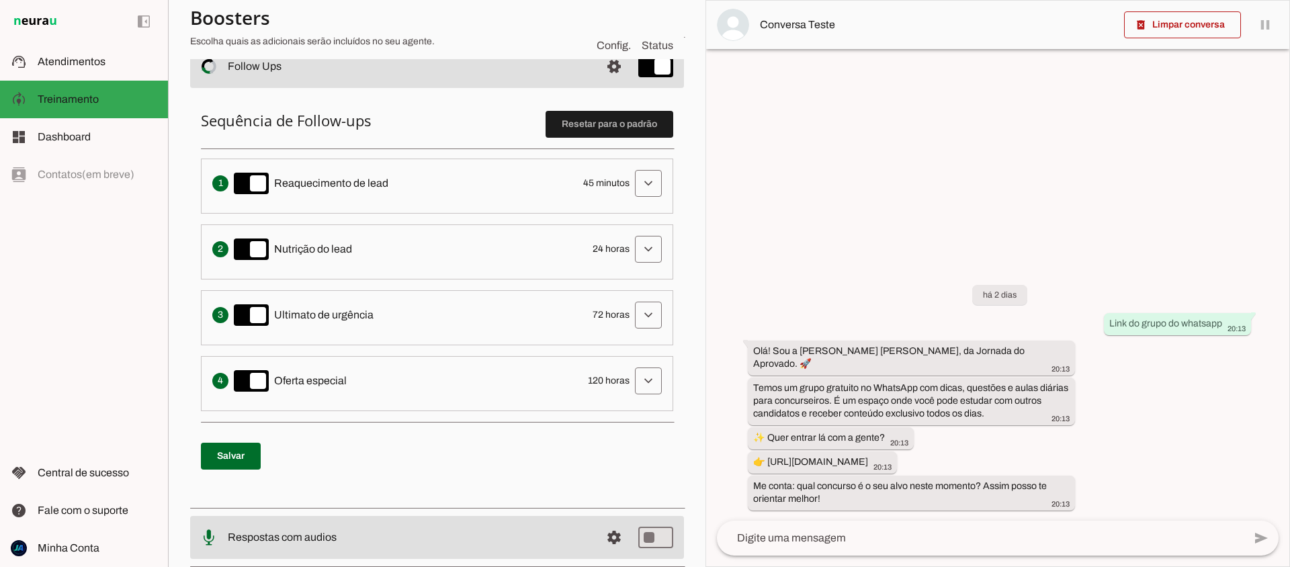
click at [333, 183] on span "Reaquecimento de lead" at bounding box center [331, 183] width 114 height 16
click at [645, 191] on span at bounding box center [648, 183] width 32 height 32
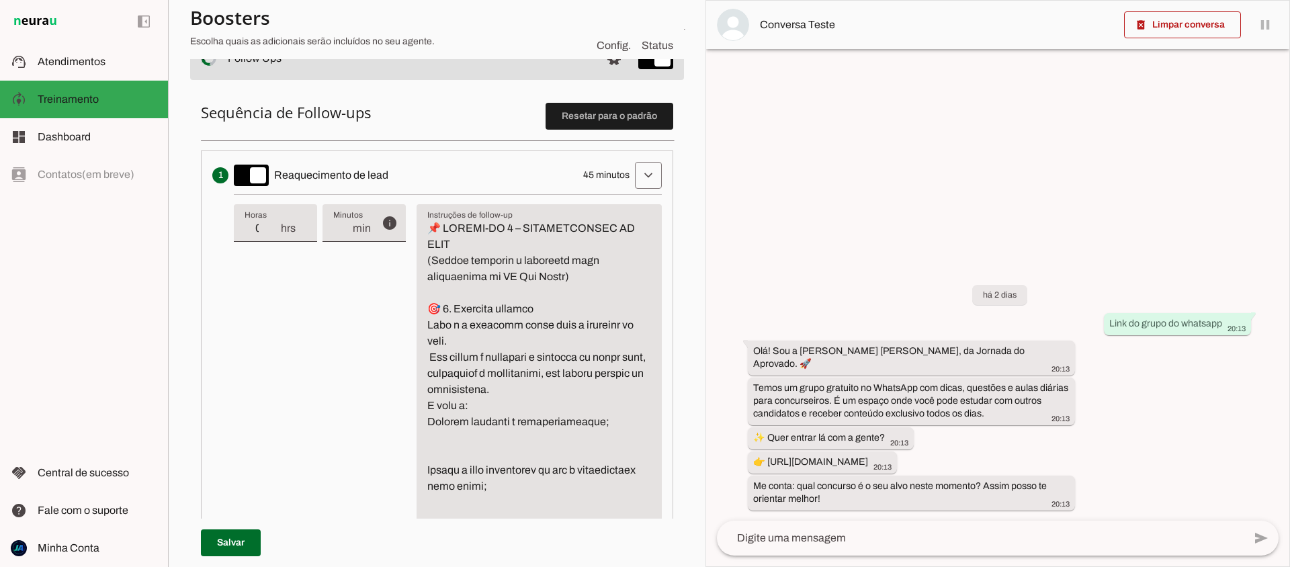
scroll to position [269, 0]
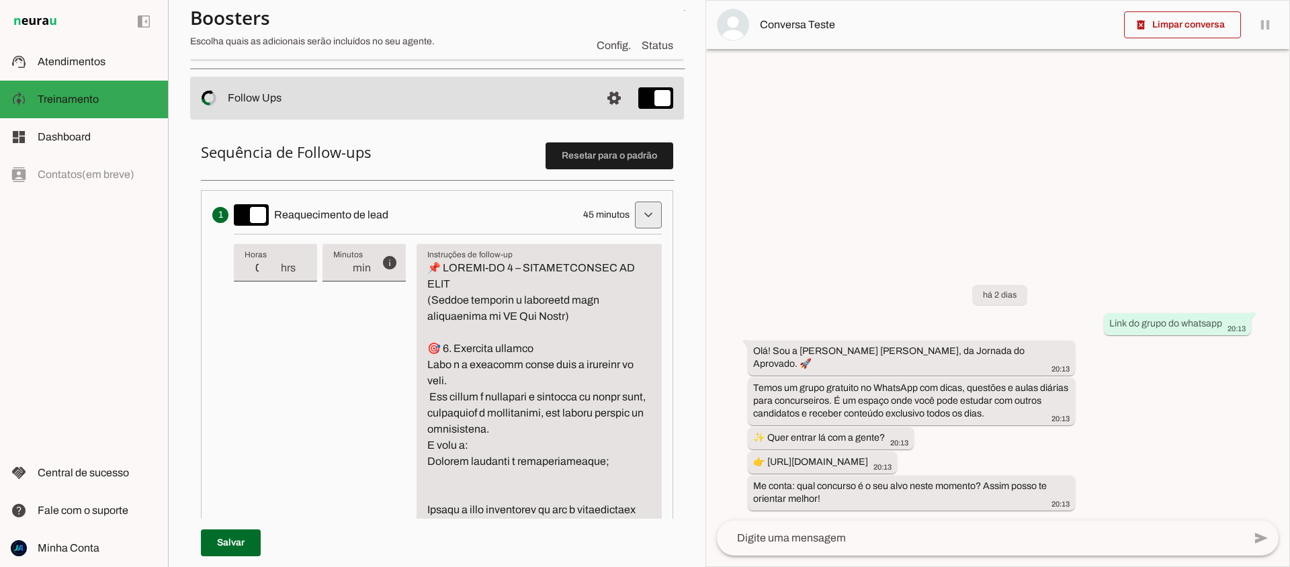
click at [647, 214] on span at bounding box center [648, 215] width 32 height 32
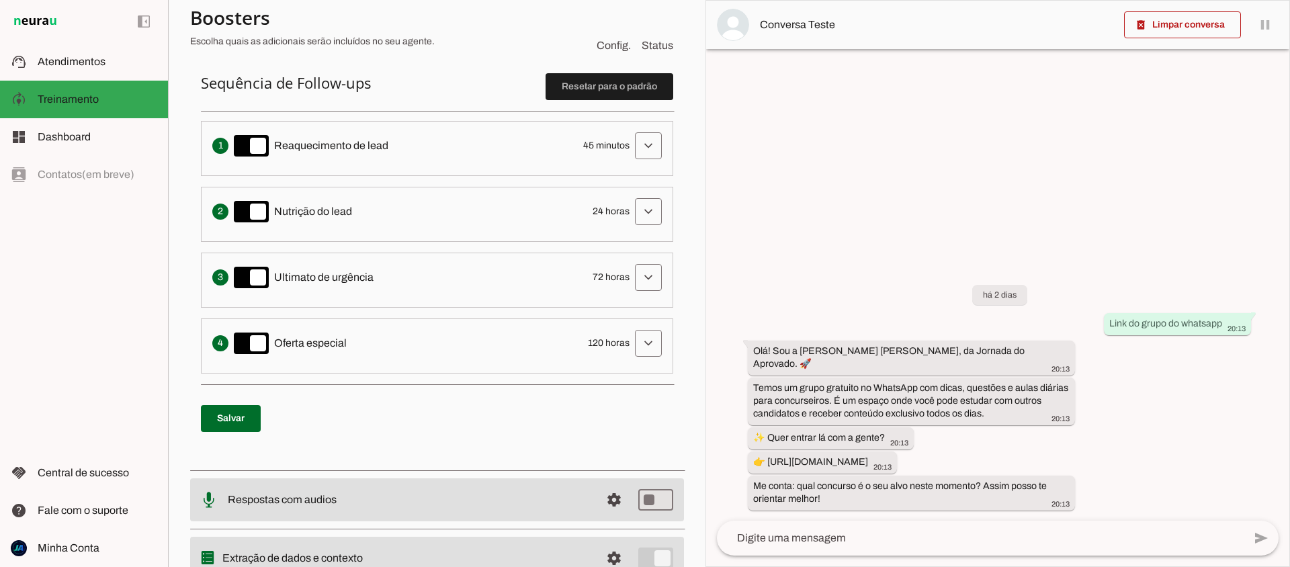
scroll to position [352, 0]
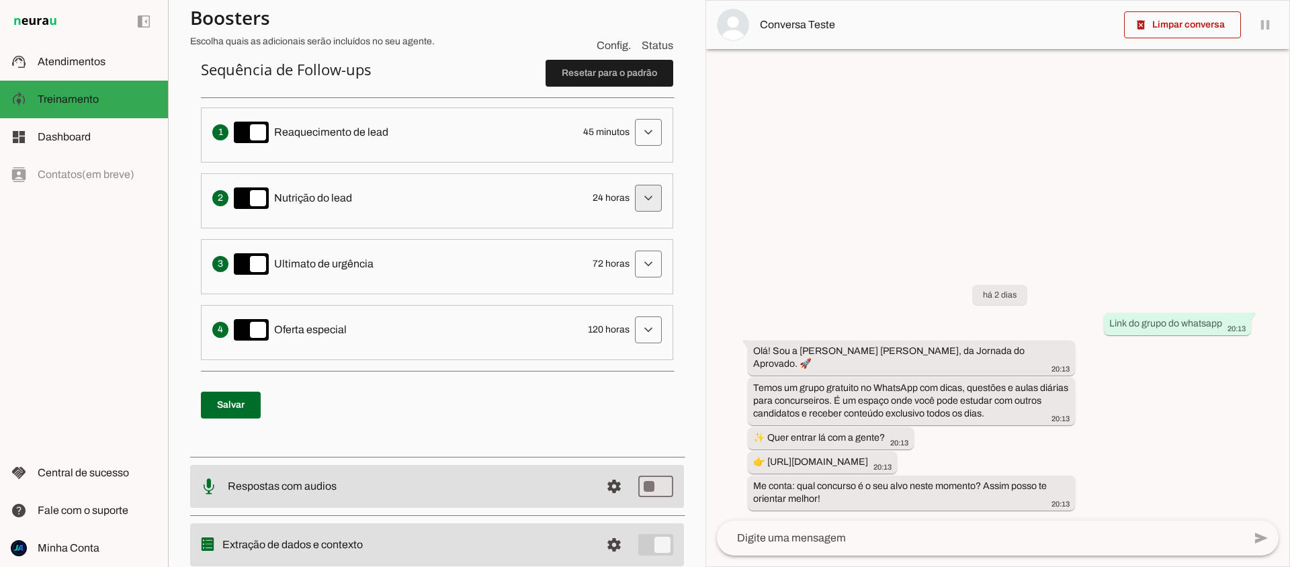
click at [646, 206] on span at bounding box center [648, 198] width 32 height 32
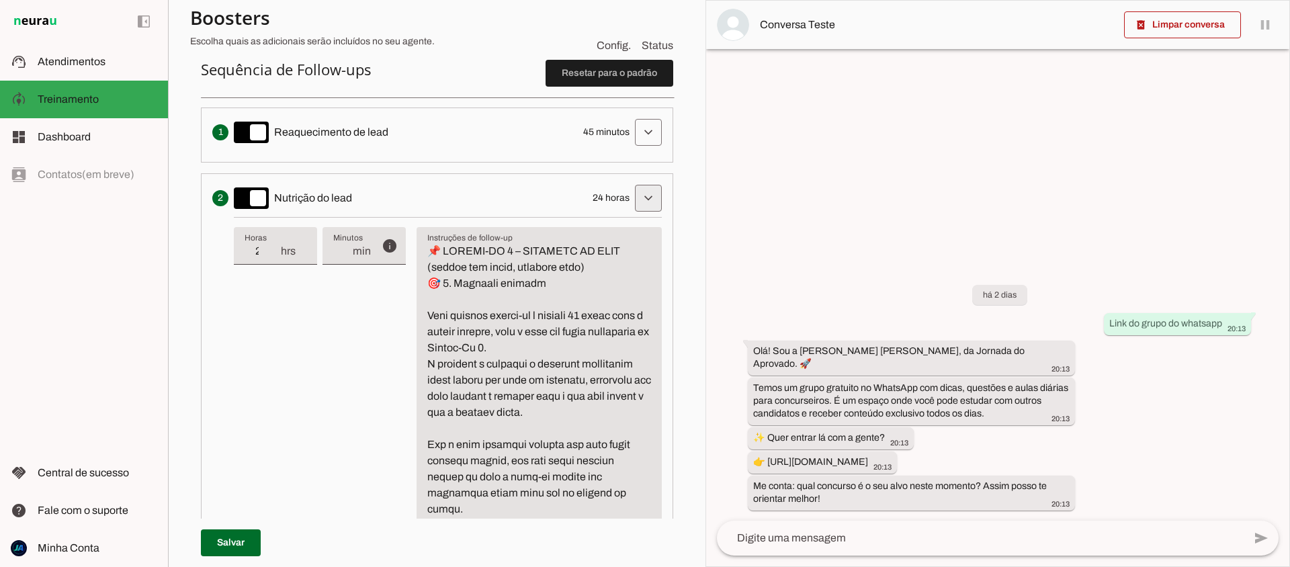
click at [649, 199] on span at bounding box center [648, 198] width 32 height 32
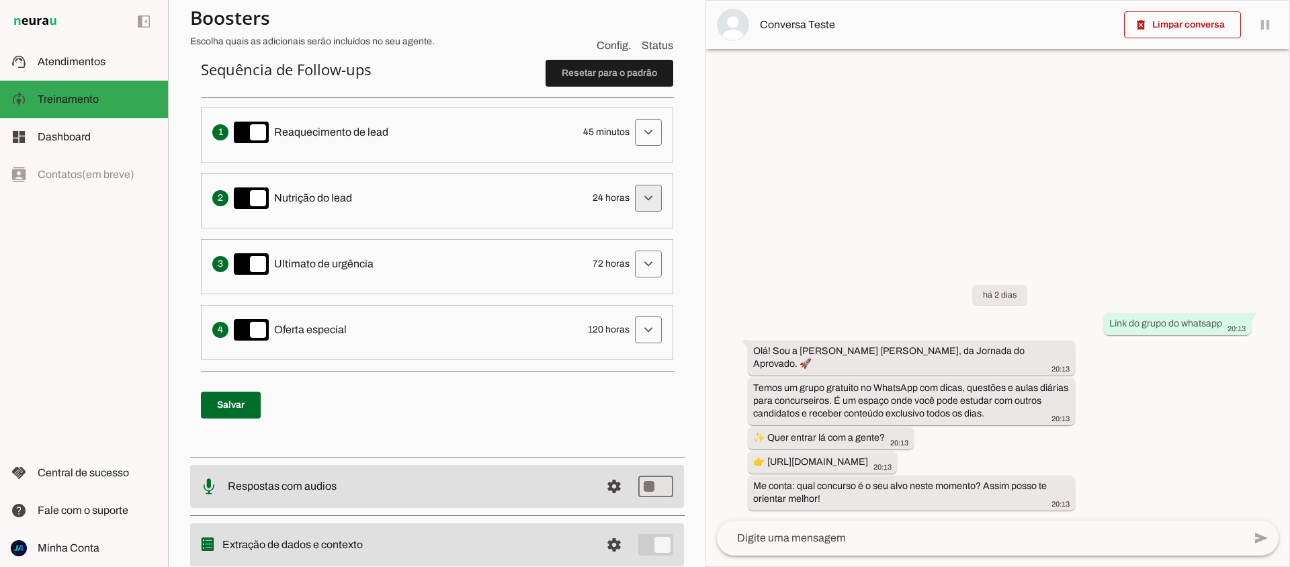
click at [648, 197] on span at bounding box center [648, 198] width 32 height 32
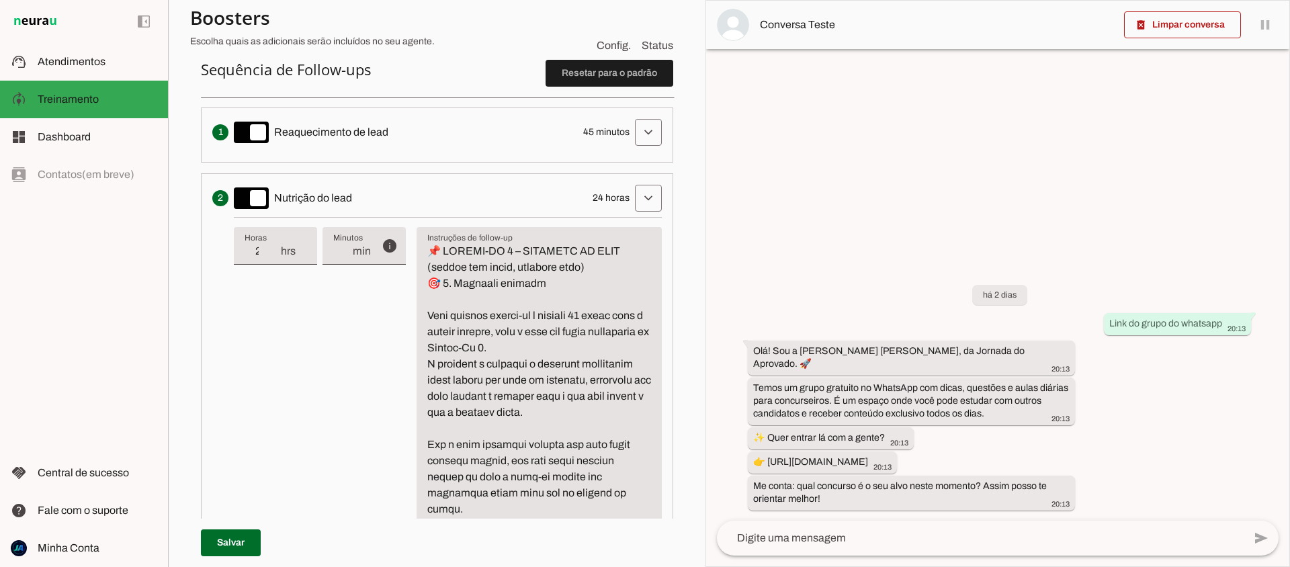
click at [220, 200] on div "Solicita ao lead que tome uma ação específica de nutrição, como visitar uma pág…" at bounding box center [436, 198] width 449 height 27
click at [644, 198] on span at bounding box center [648, 198] width 32 height 32
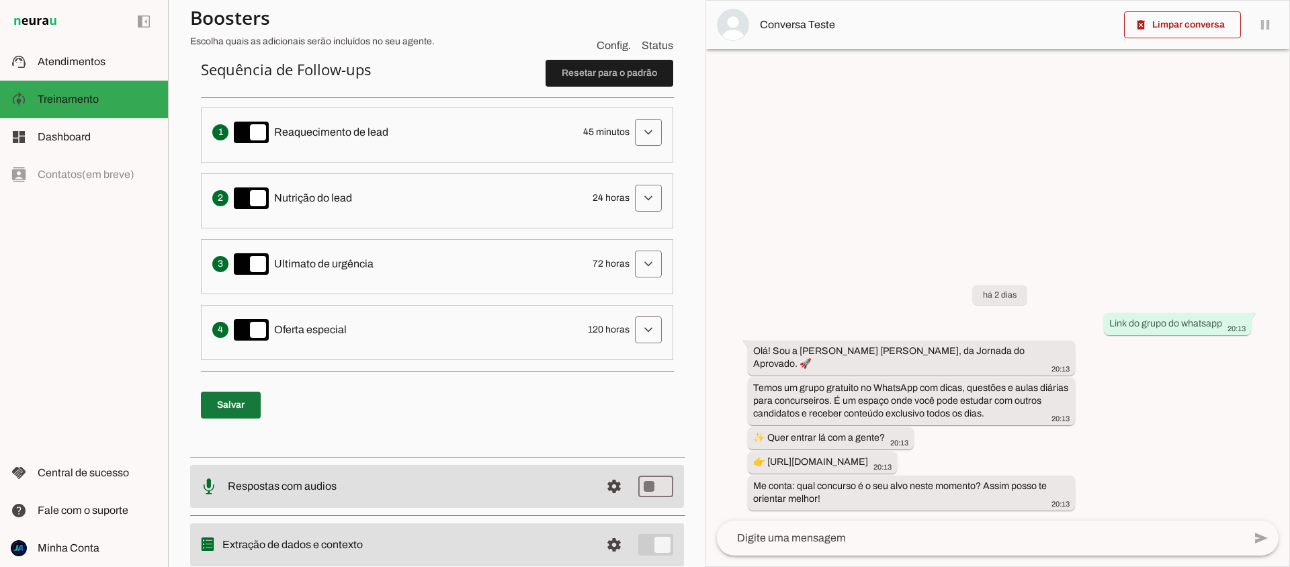
click at [243, 400] on span at bounding box center [231, 405] width 60 height 32
